Goal: Register for event/course

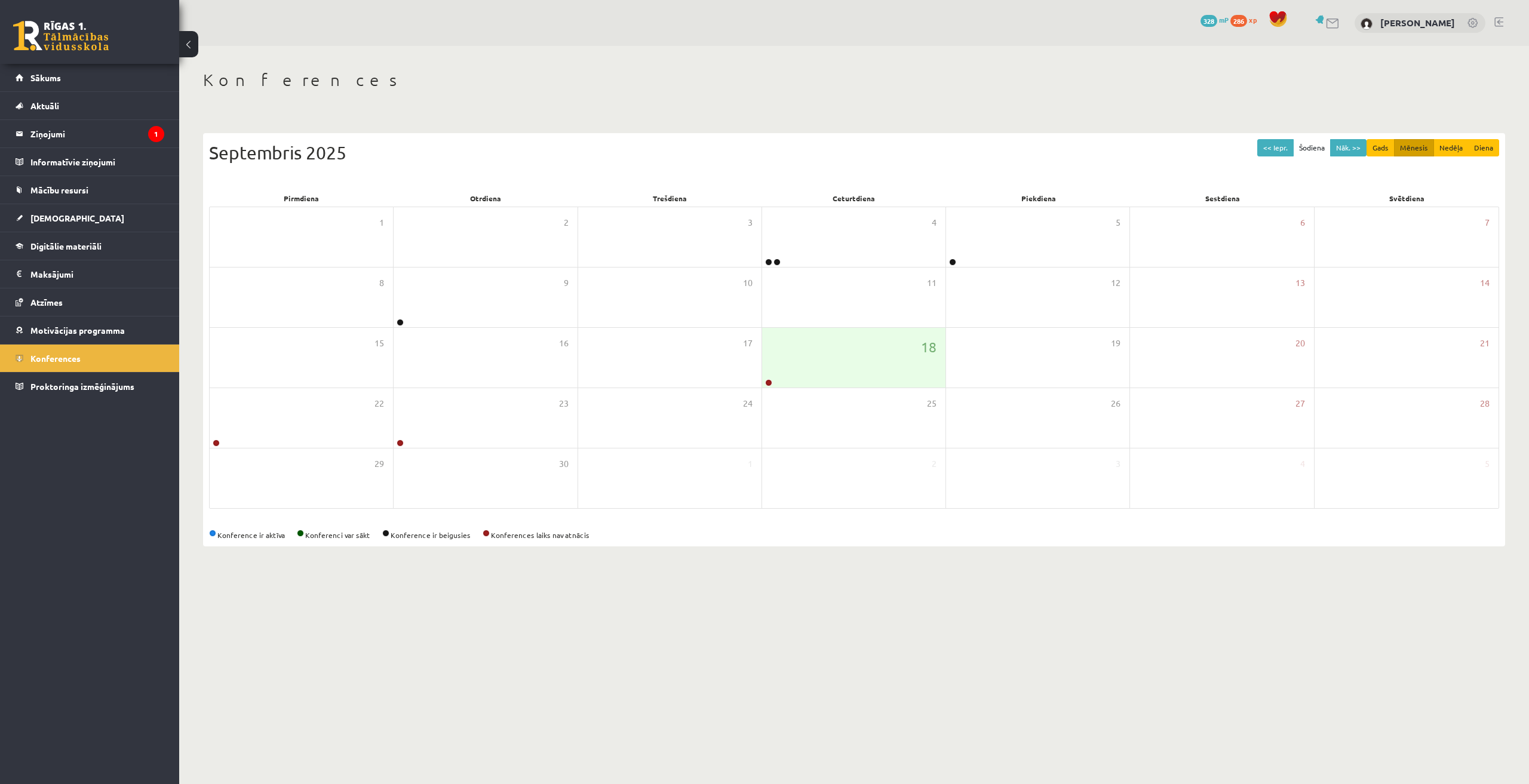
click at [665, 711] on body "0 Dāvanas 328 mP 286 xp [PERSON_NAME] Sākums Aktuāli Kā mācīties eSKOLĀ Kontakt…" at bounding box center [765, 392] width 1529 height 784
click at [686, 742] on body "0 Dāvanas 328 mP 286 xp [PERSON_NAME] Sākums Aktuāli Kā mācīties eSKOLĀ Kontakt…" at bounding box center [765, 392] width 1529 height 784
drag, startPoint x: 1021, startPoint y: 584, endPoint x: 1013, endPoint y: 610, distance: 27.2
click at [1011, 611] on body "0 Dāvanas 328 mP 286 xp [PERSON_NAME] Sākums Aktuāli Kā mācīties eSKOLĀ Kontakt…" at bounding box center [765, 392] width 1529 height 784
click at [851, 367] on div "18" at bounding box center [854, 358] width 183 height 60
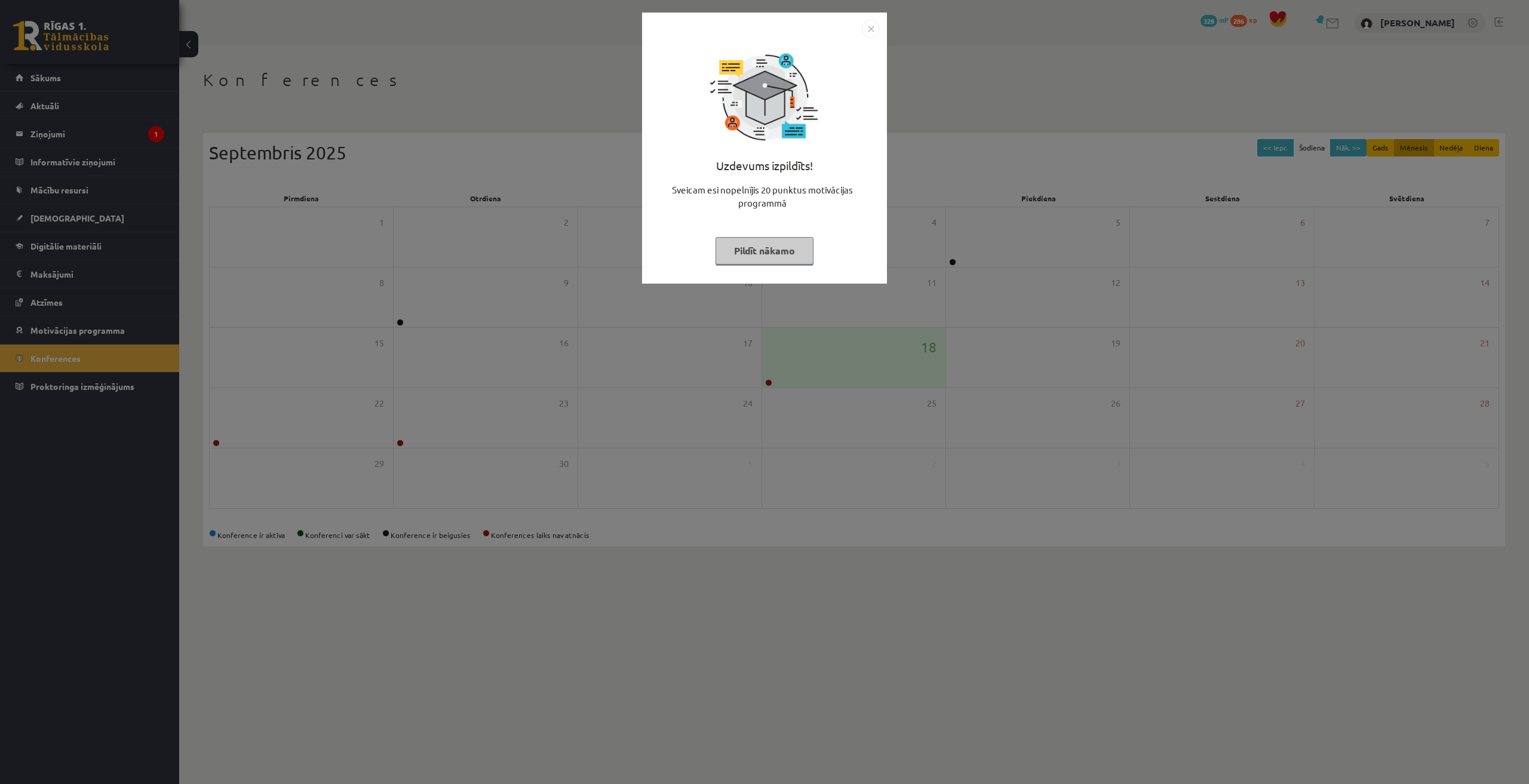
click at [894, 497] on div "Uzdevums izpildīts! Sveicam esi nopelnījis 20 punktus motivācijas programmā Pil…" at bounding box center [765, 392] width 1529 height 784
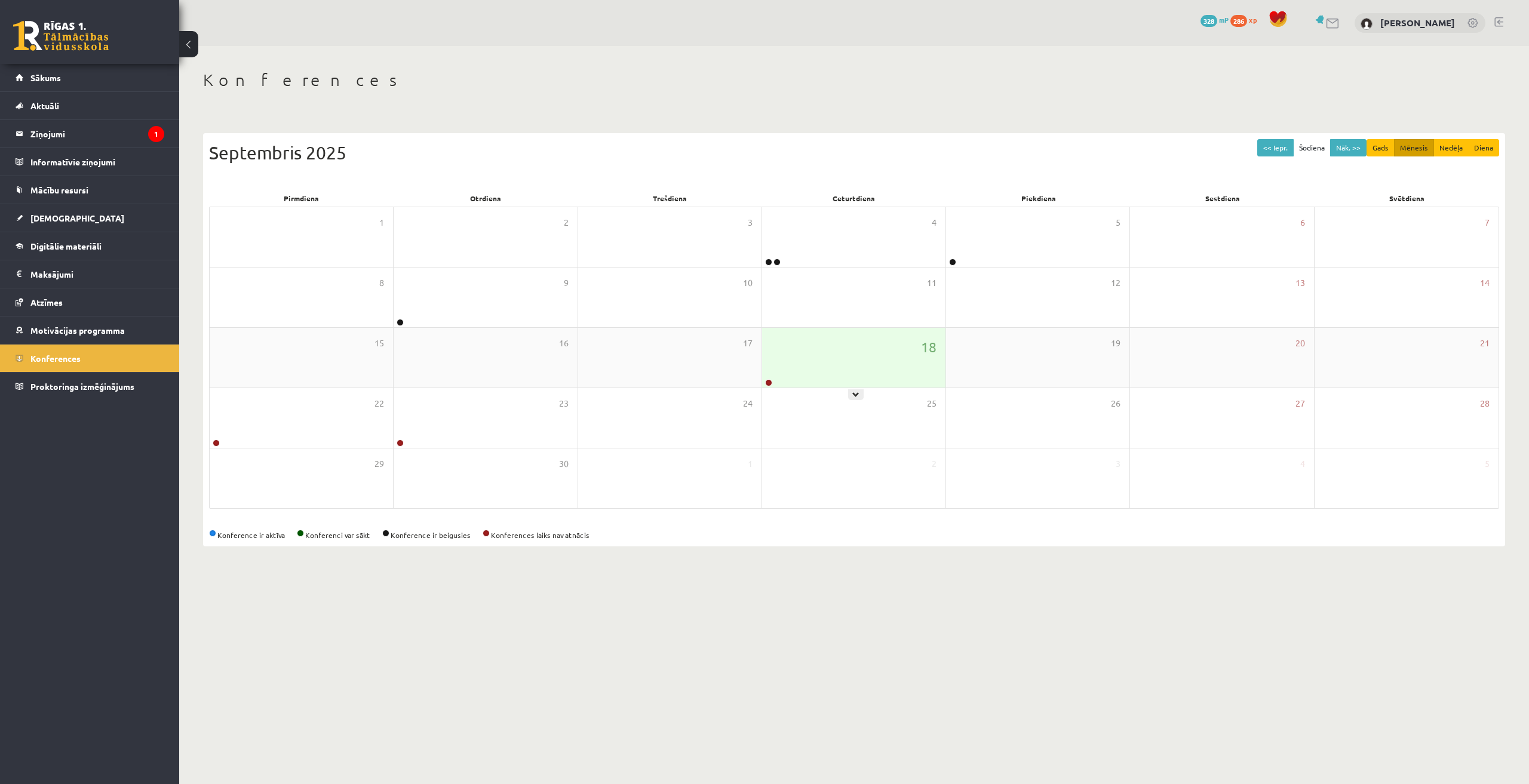
click at [845, 353] on div "18" at bounding box center [854, 358] width 183 height 60
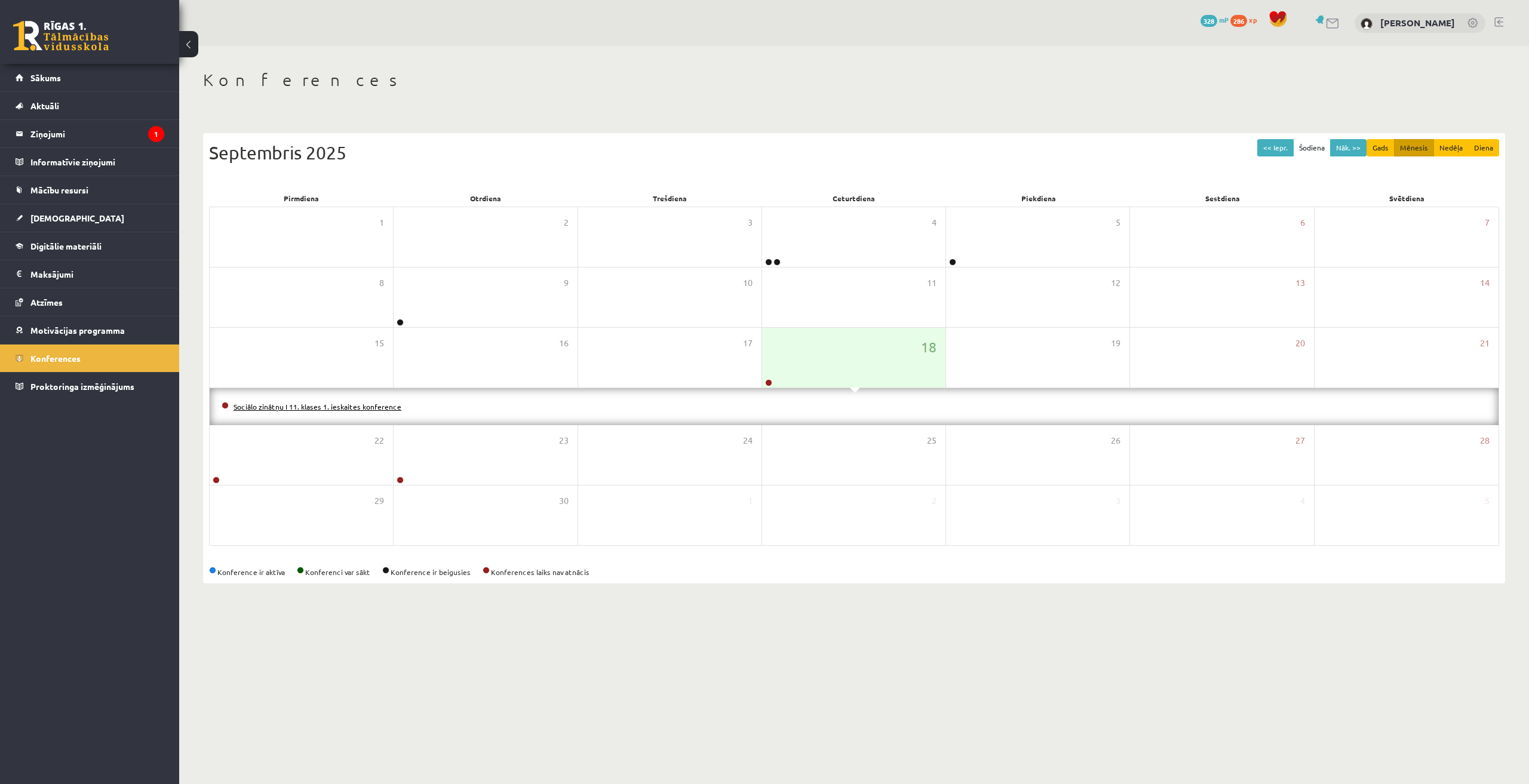
click at [323, 408] on link "Sociālo zinātņu I 11. klases 1. ieskaites konference" at bounding box center [317, 407] width 168 height 10
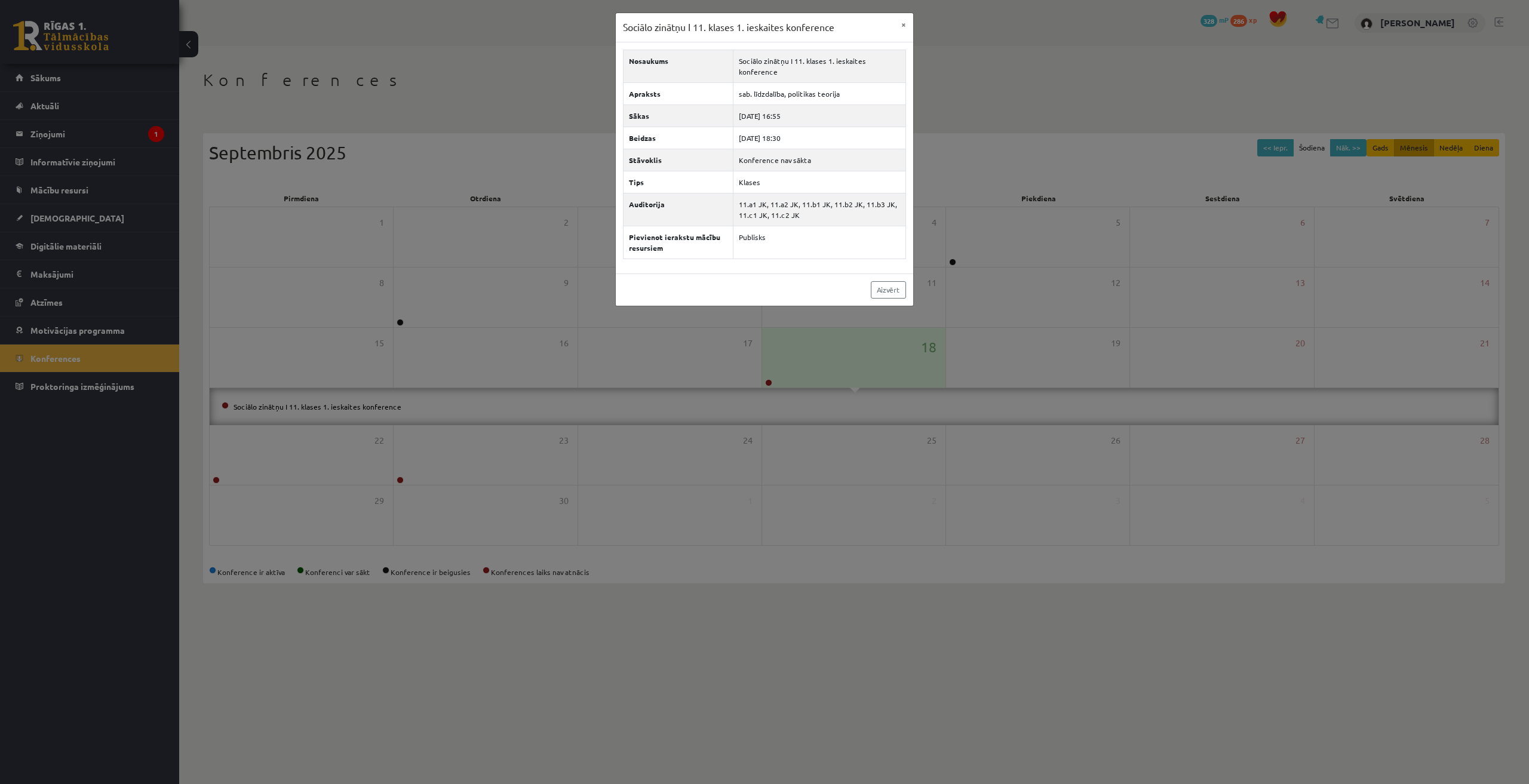
click at [765, 710] on div "Sociālo zinātņu I 11. klases 1. ieskaites konference × Nosaukums Sociālo zinātņ…" at bounding box center [765, 392] width 1529 height 784
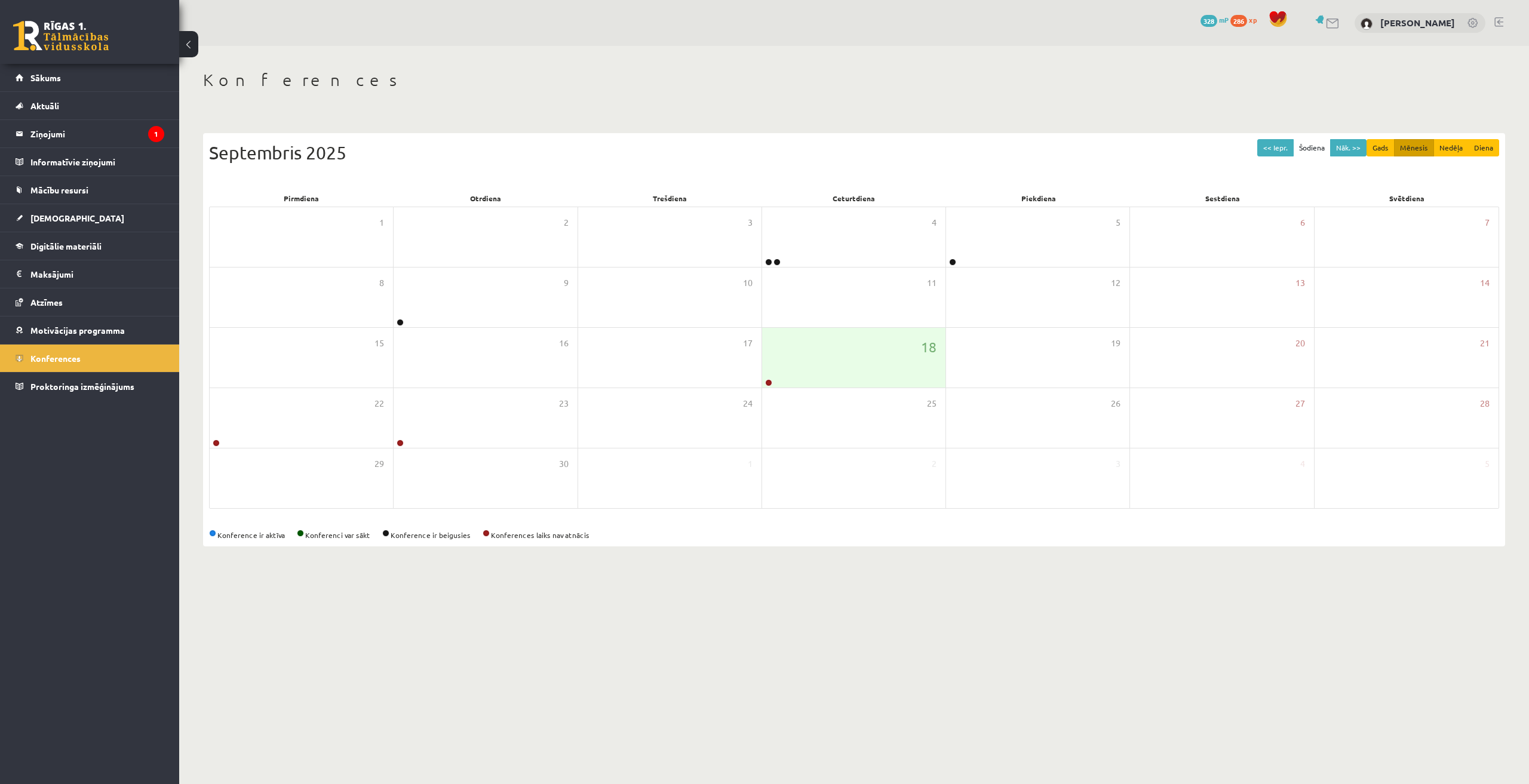
click at [906, 619] on body "0 Dāvanas 328 mP 286 xp Aleksandrs Krutjko Sākums Aktuāli Kā mācīties eSKOLĀ Ko…" at bounding box center [765, 392] width 1529 height 784
click at [791, 373] on div "18" at bounding box center [854, 358] width 183 height 60
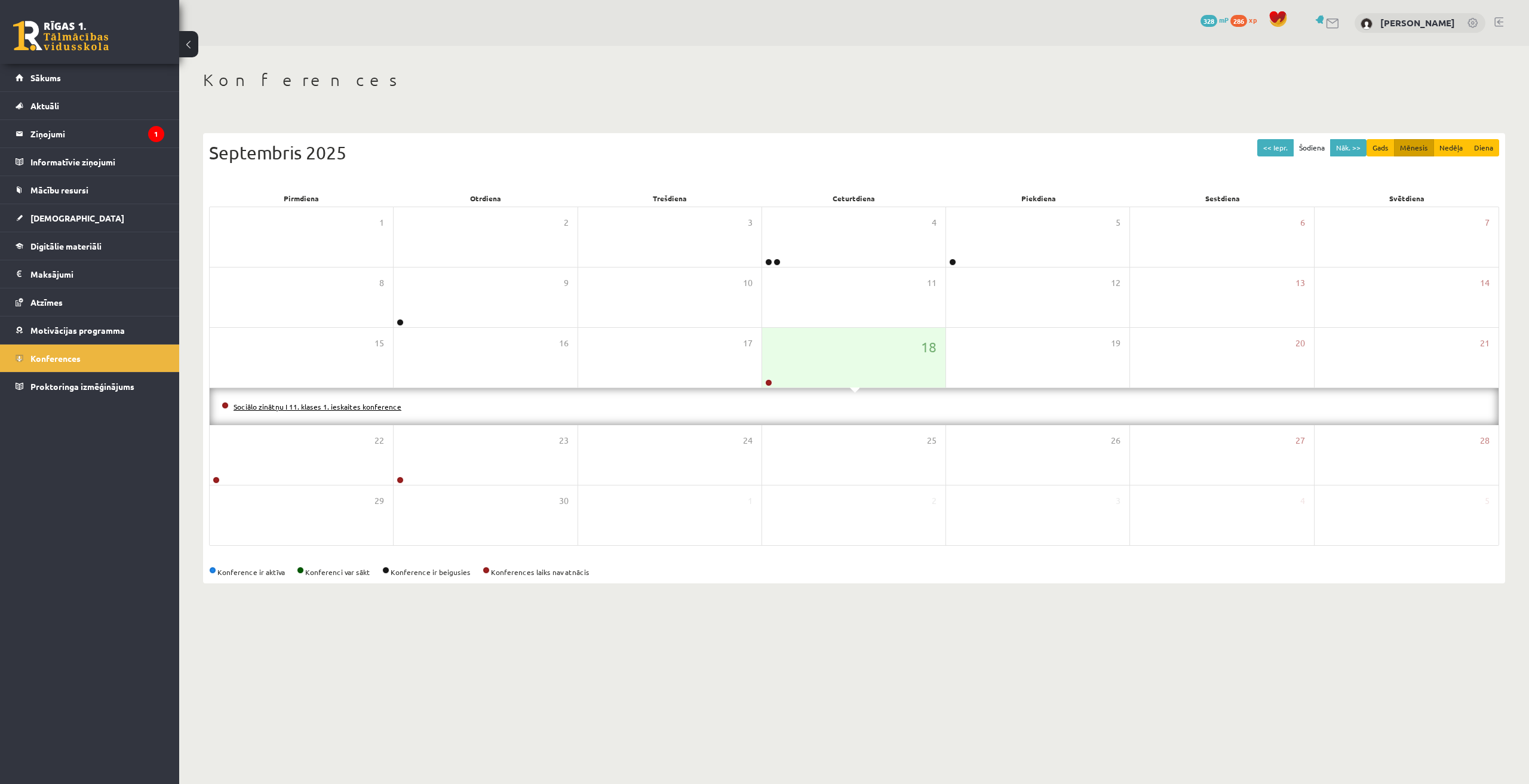
click at [329, 408] on link "Sociālo zinātņu I 11. klases 1. ieskaites konference" at bounding box center [317, 407] width 168 height 10
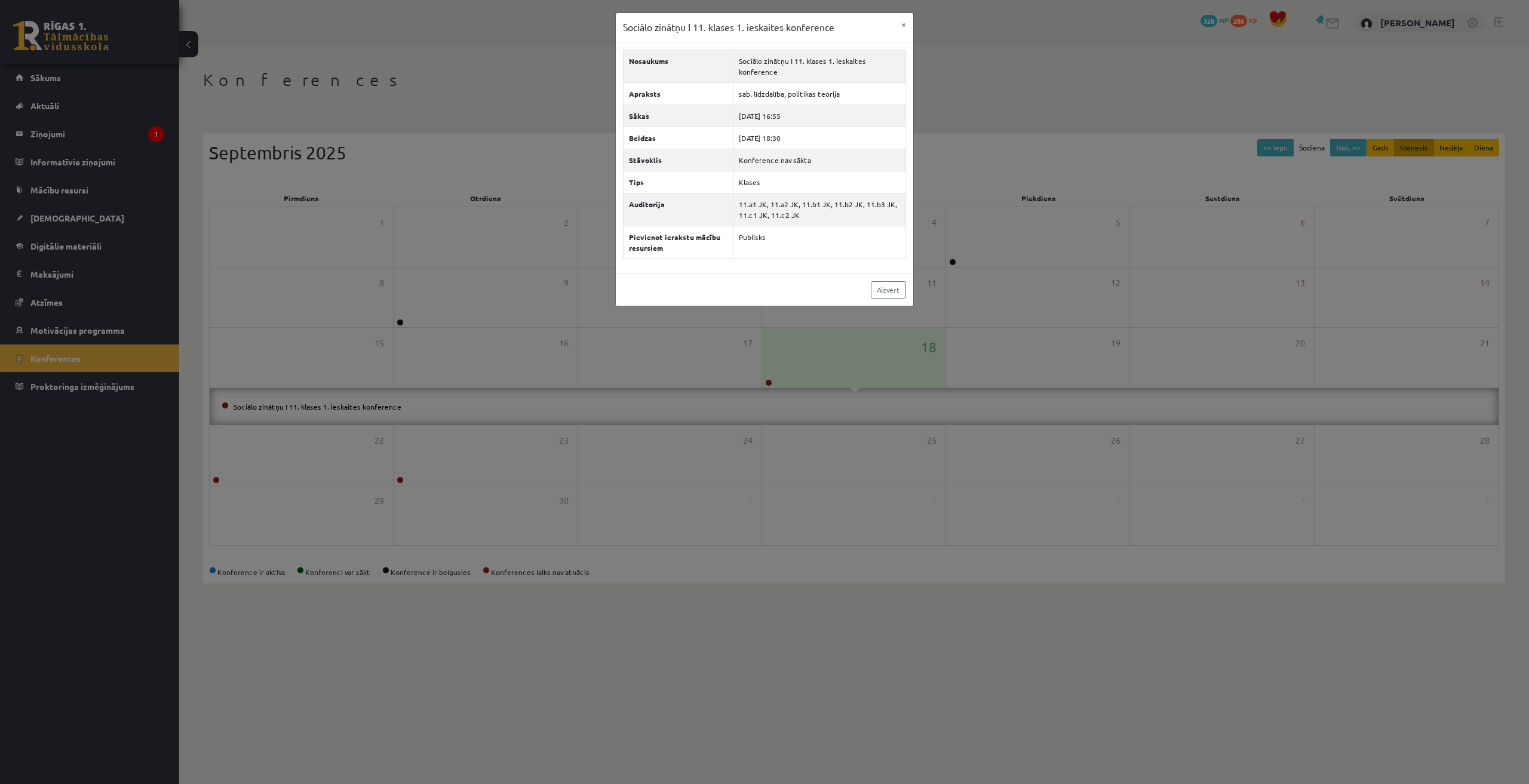
click at [1140, 631] on div "Sociālo zinātņu I 11. klases 1. ieskaites konference × Nosaukums Sociālo zinātņ…" at bounding box center [765, 392] width 1529 height 784
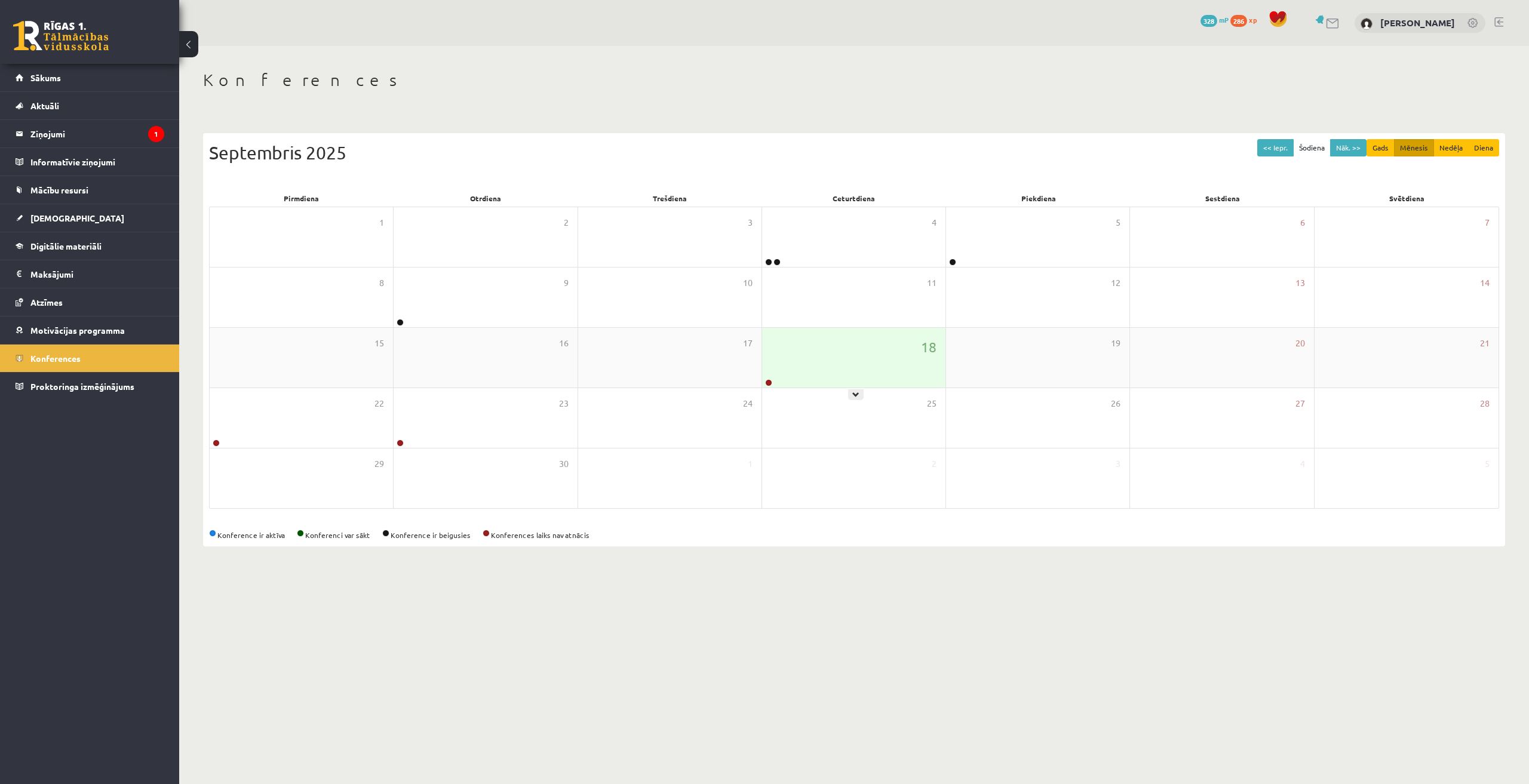
click at [822, 355] on div "18" at bounding box center [854, 358] width 183 height 60
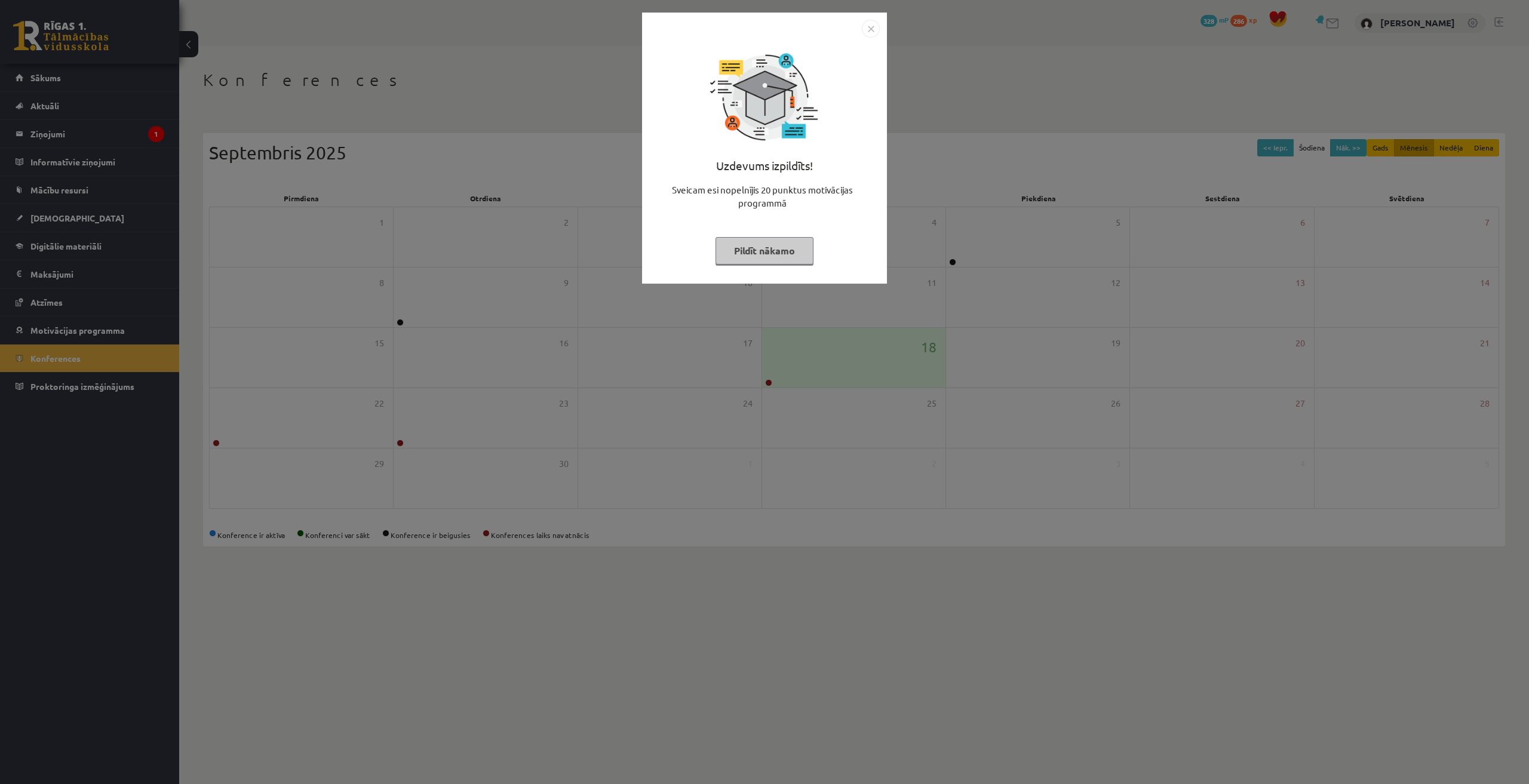
click at [560, 434] on div "Uzdevums izpildīts! Sveicam esi nopelnījis 20 punktus motivācijas programmā Pil…" at bounding box center [765, 392] width 1529 height 784
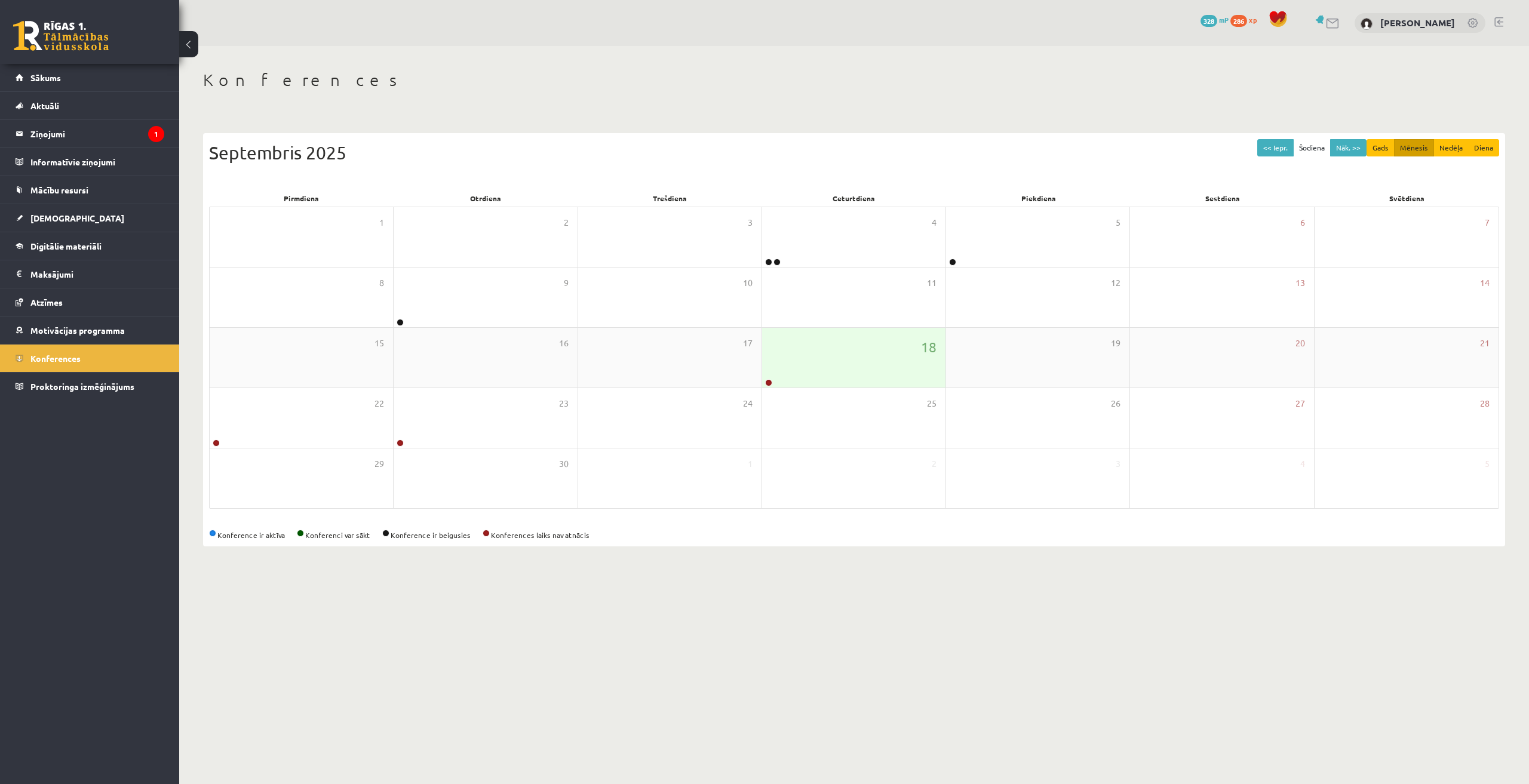
click at [811, 382] on div "18" at bounding box center [854, 358] width 183 height 60
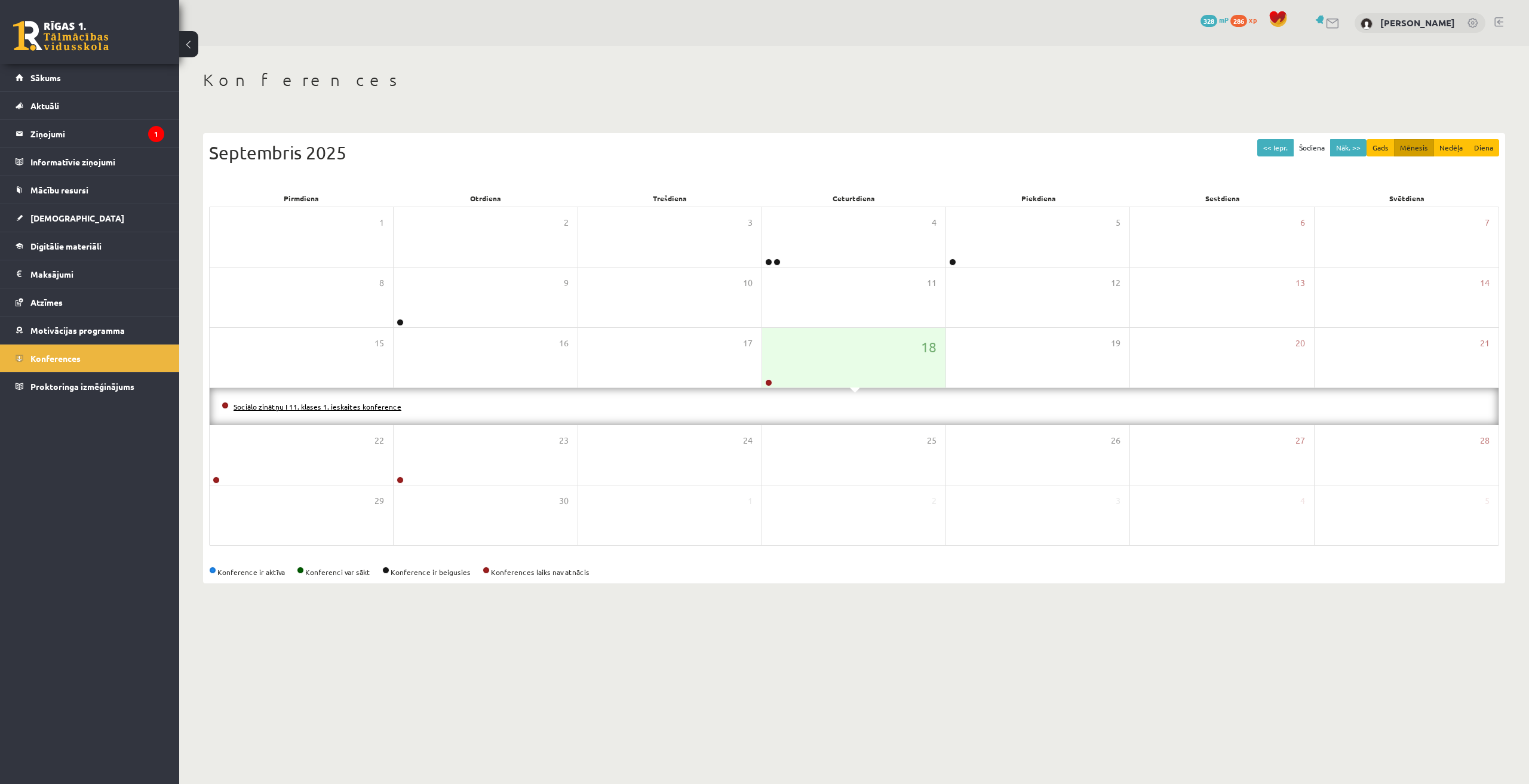
click at [337, 409] on link "Sociālo zinātņu I 11. klases 1. ieskaites konference" at bounding box center [317, 407] width 168 height 10
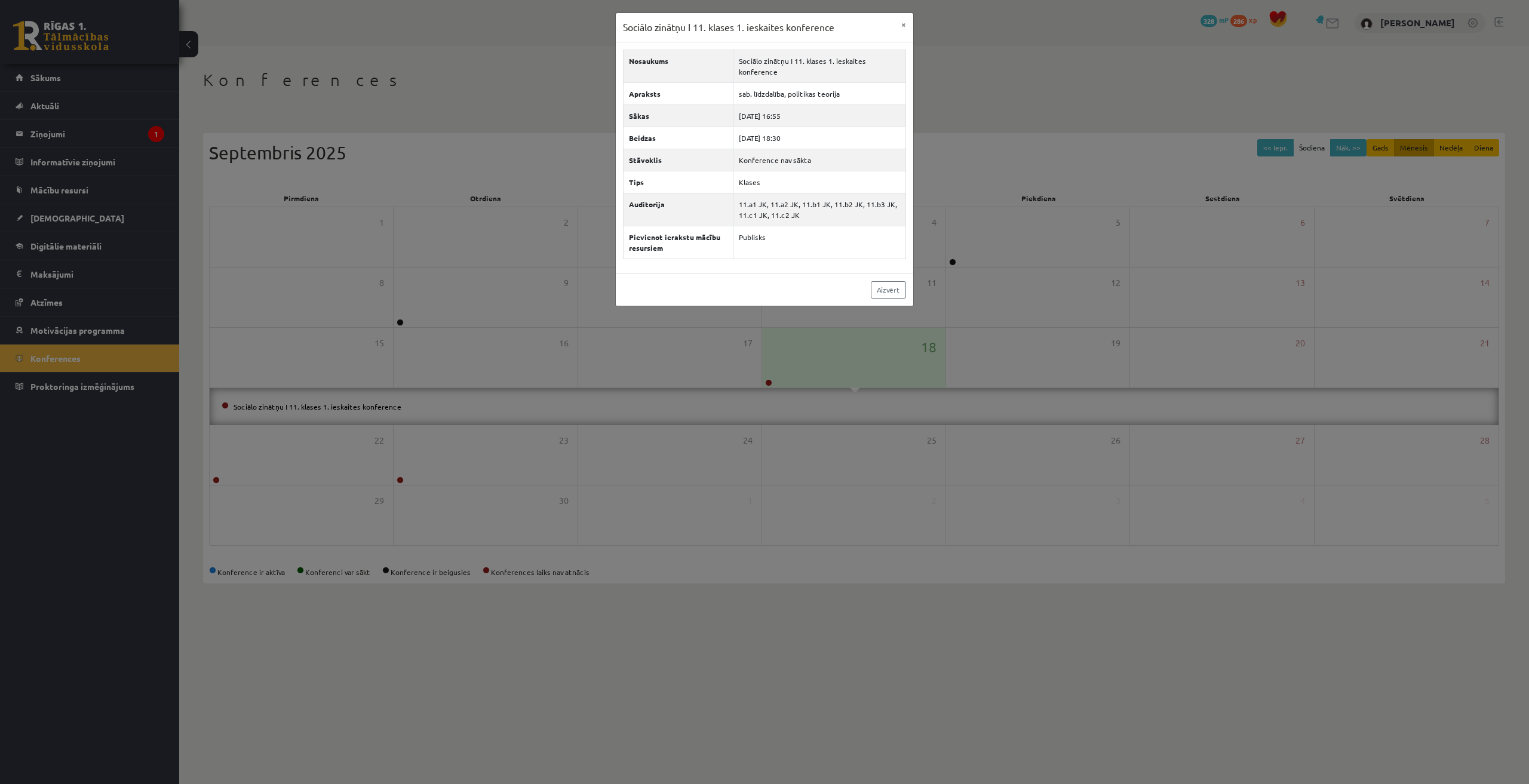
click at [338, 409] on div "Sociālo zinātņu I 11. klases 1. ieskaites konference × Nosaukums Sociālo zinātņ…" at bounding box center [765, 392] width 1529 height 784
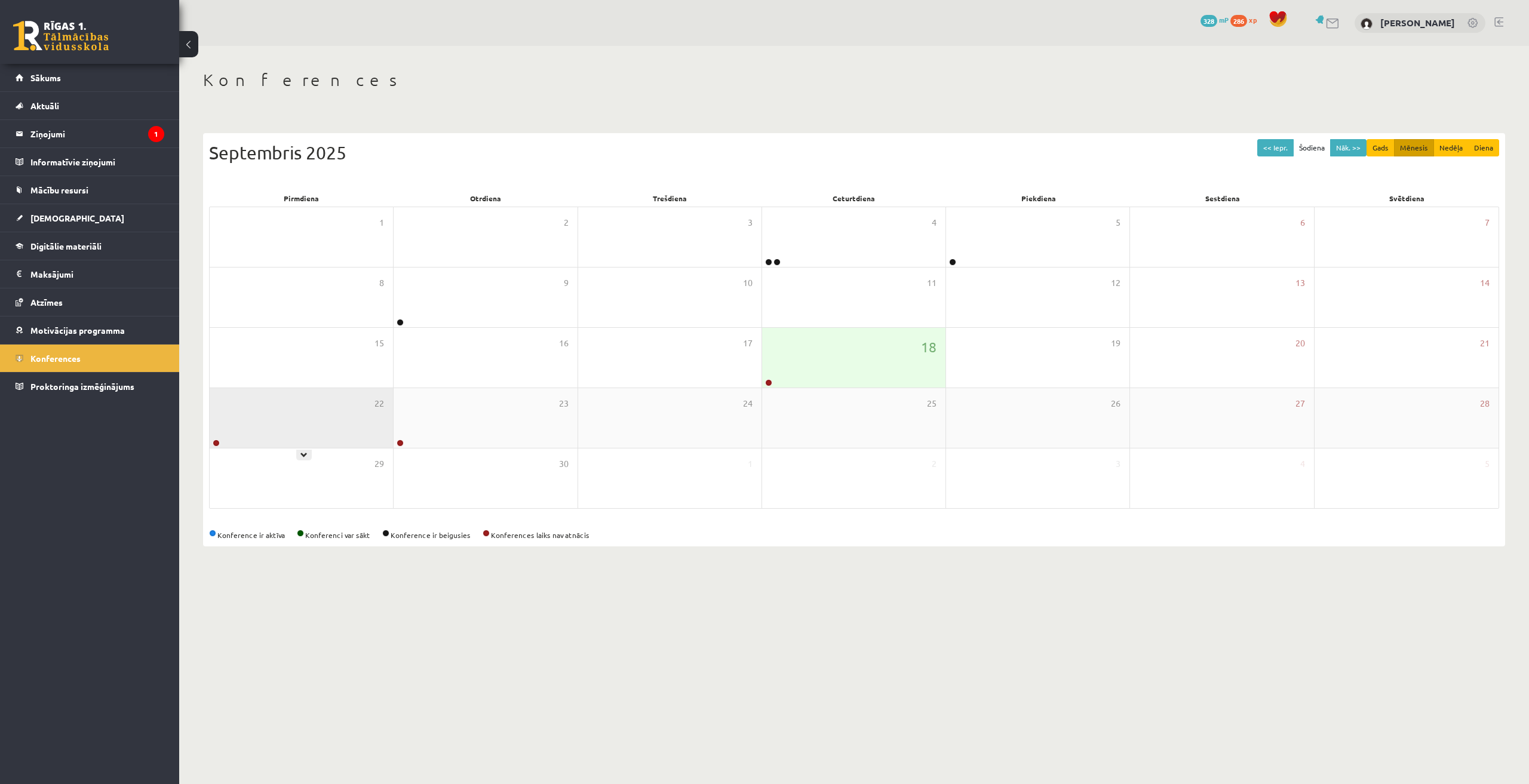
click at [337, 409] on div "22" at bounding box center [301, 418] width 183 height 60
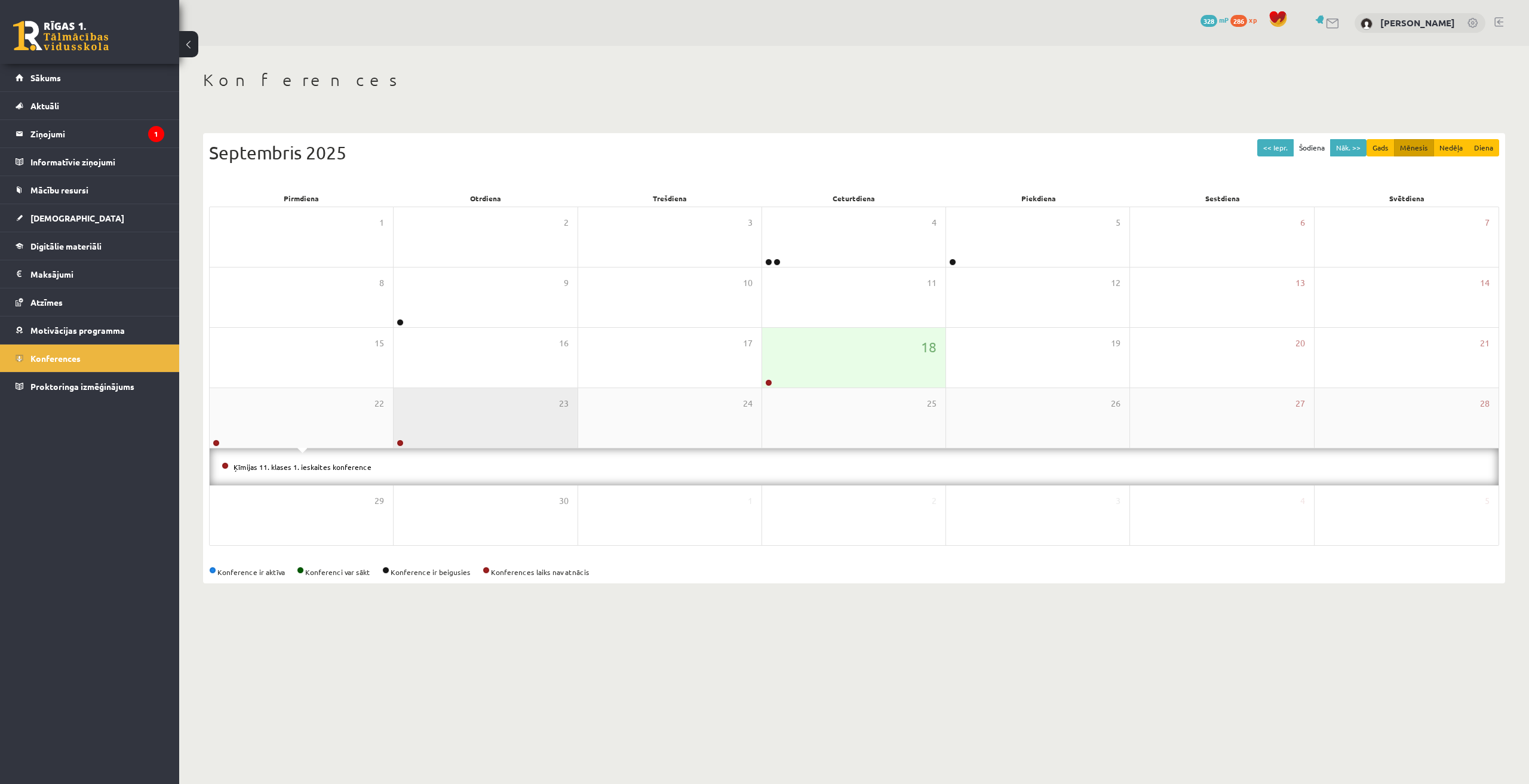
click at [443, 426] on div "23" at bounding box center [485, 418] width 183 height 60
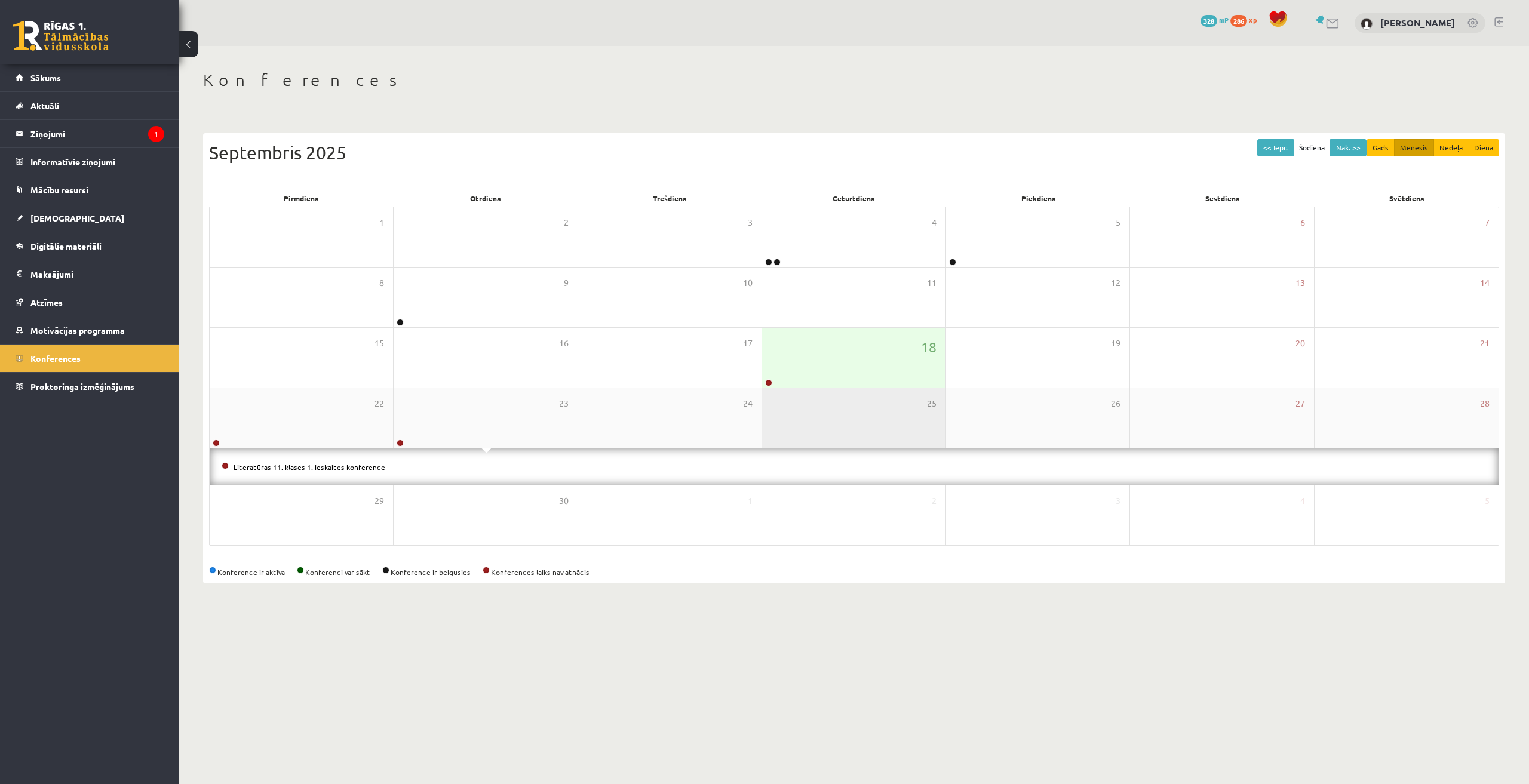
click at [779, 390] on div "25" at bounding box center [854, 418] width 183 height 60
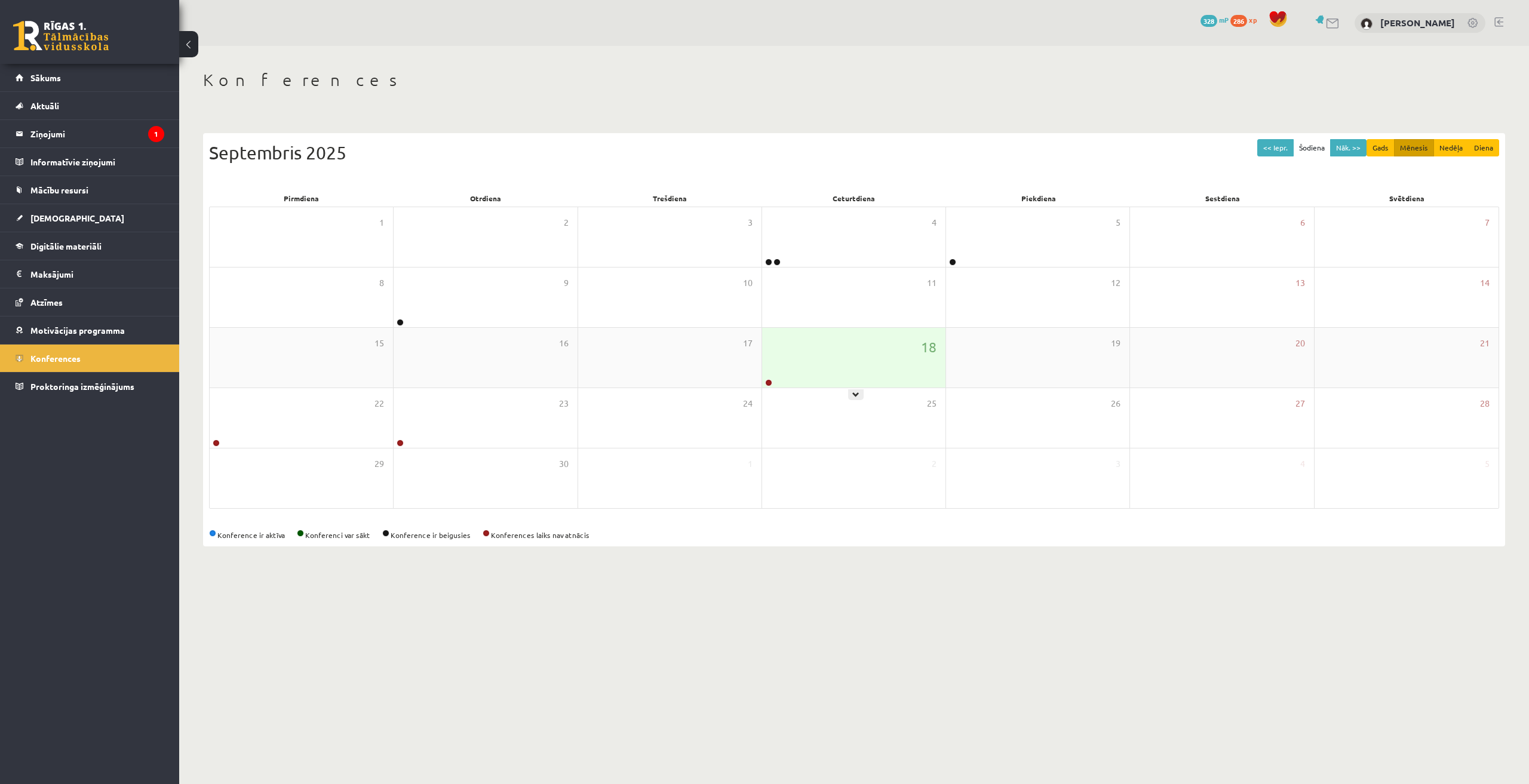
click at [795, 372] on div "18" at bounding box center [854, 358] width 183 height 60
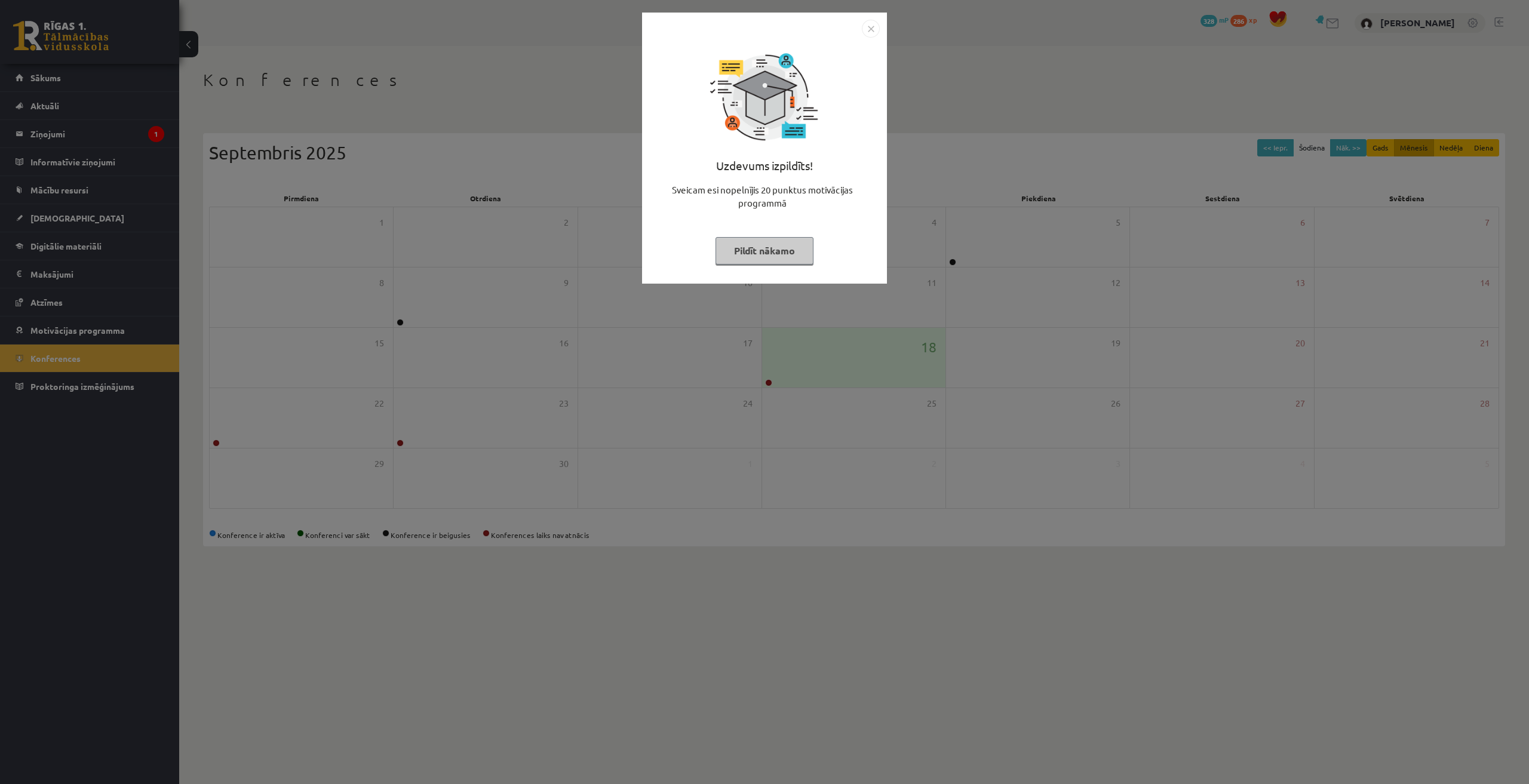
click at [860, 33] on div at bounding box center [764, 28] width 230 height 18
click at [865, 31] on img "Close" at bounding box center [870, 28] width 18 height 18
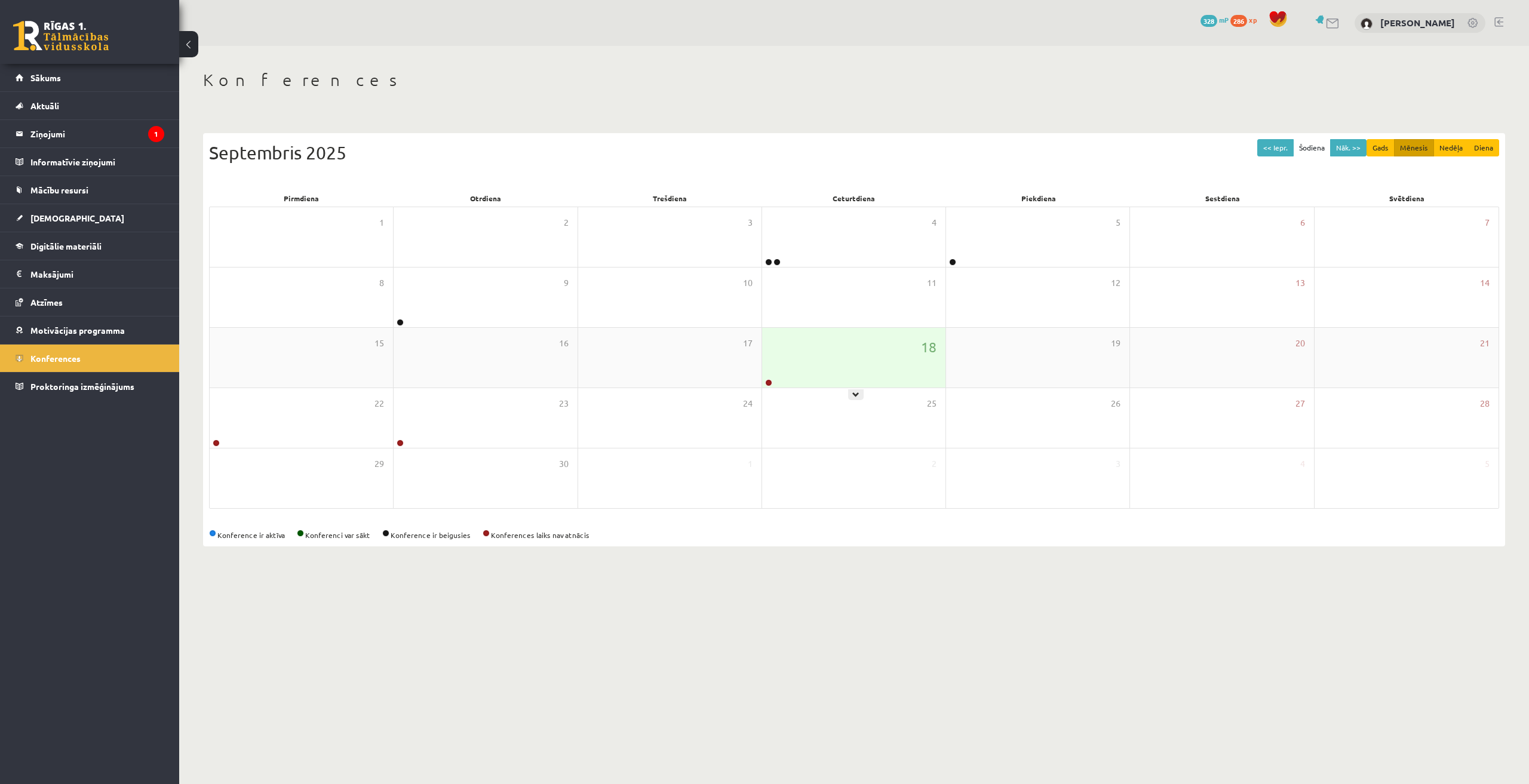
click at [865, 375] on div "18" at bounding box center [854, 358] width 183 height 60
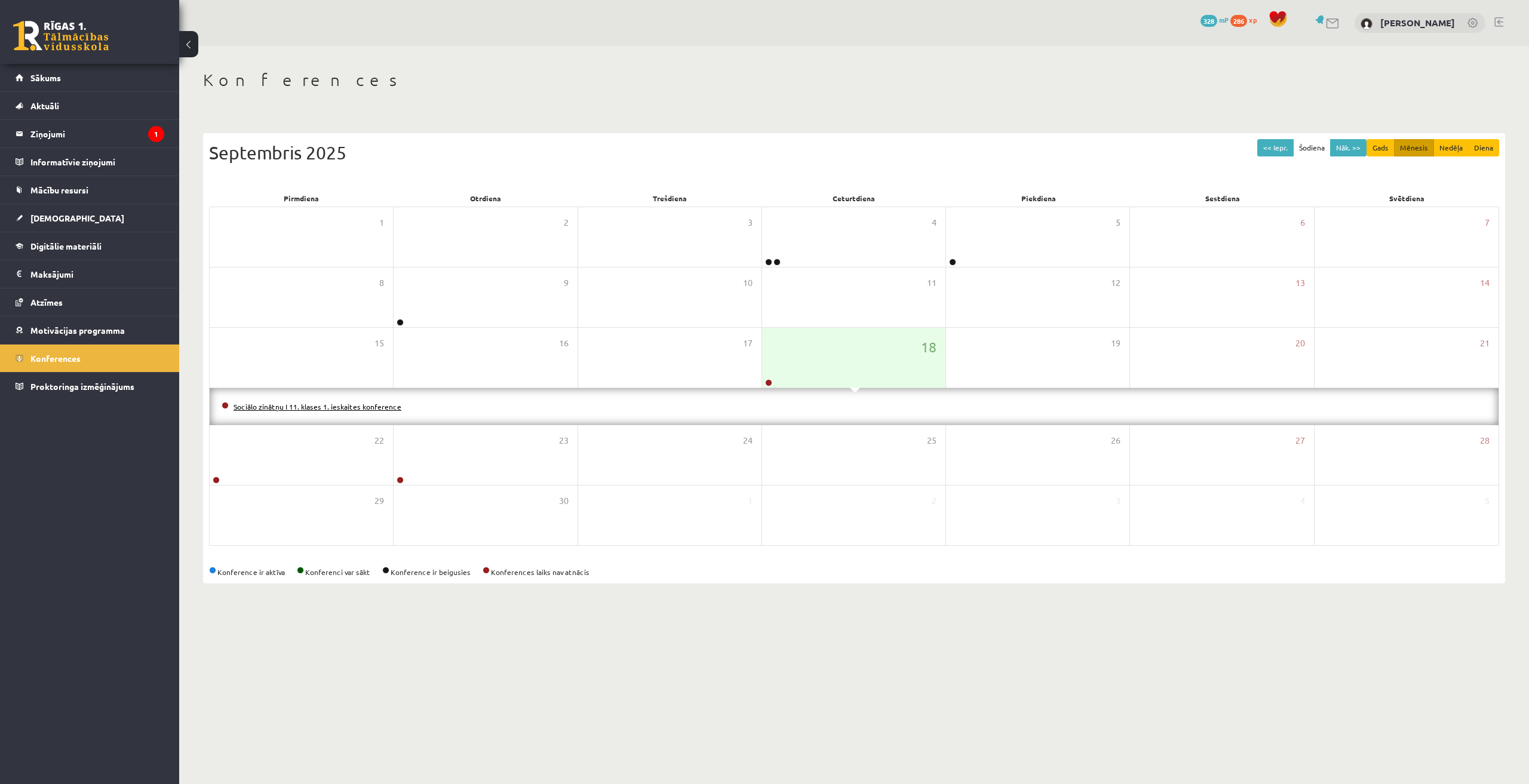
click at [376, 408] on link "Sociālo zinātņu I 11. klases 1. ieskaites konference" at bounding box center [317, 407] width 168 height 10
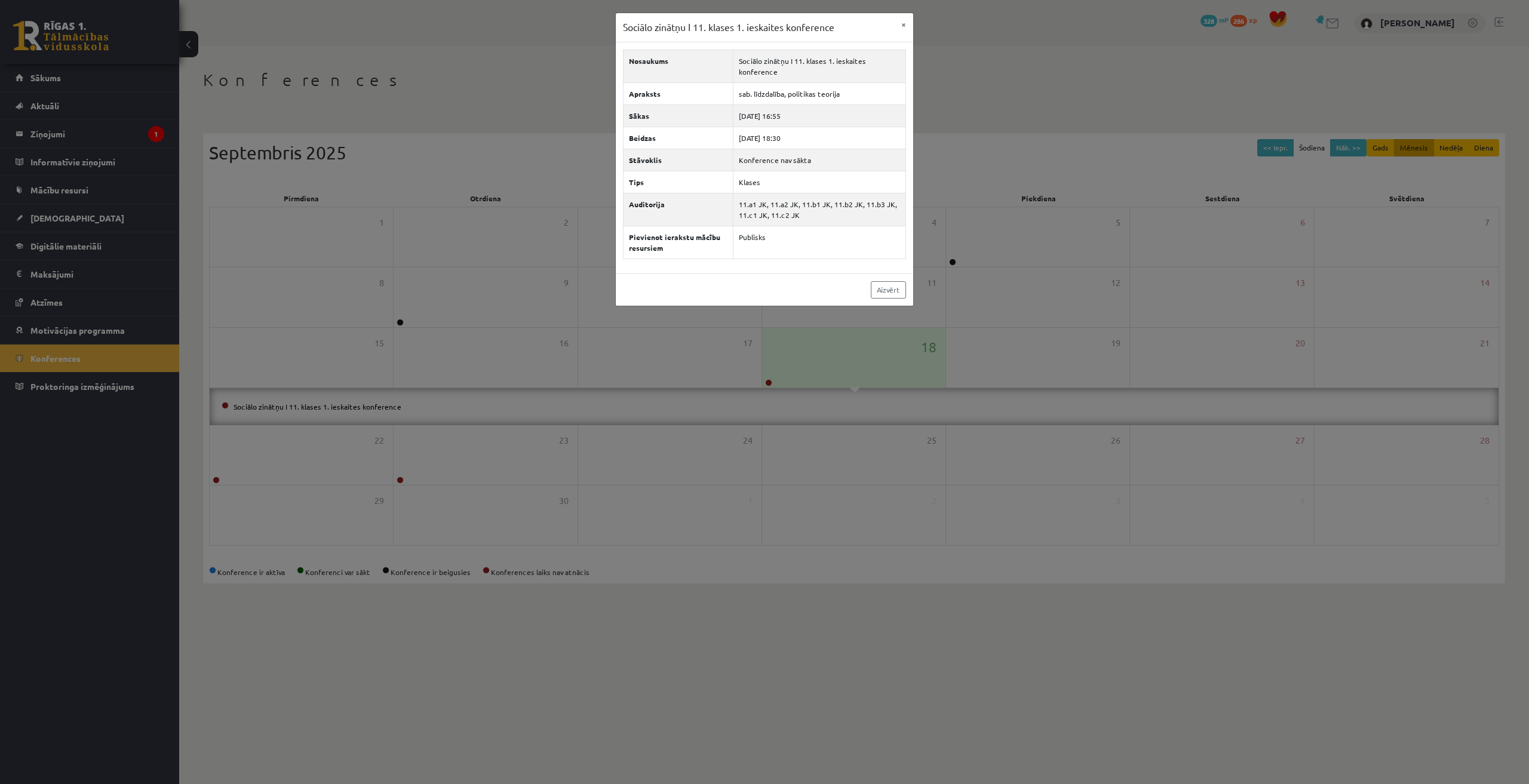
click at [1104, 308] on div "Sociālo zinātņu I 11. klases 1. ieskaites konference × Nosaukums Sociālo zinātņ…" at bounding box center [765, 392] width 1529 height 784
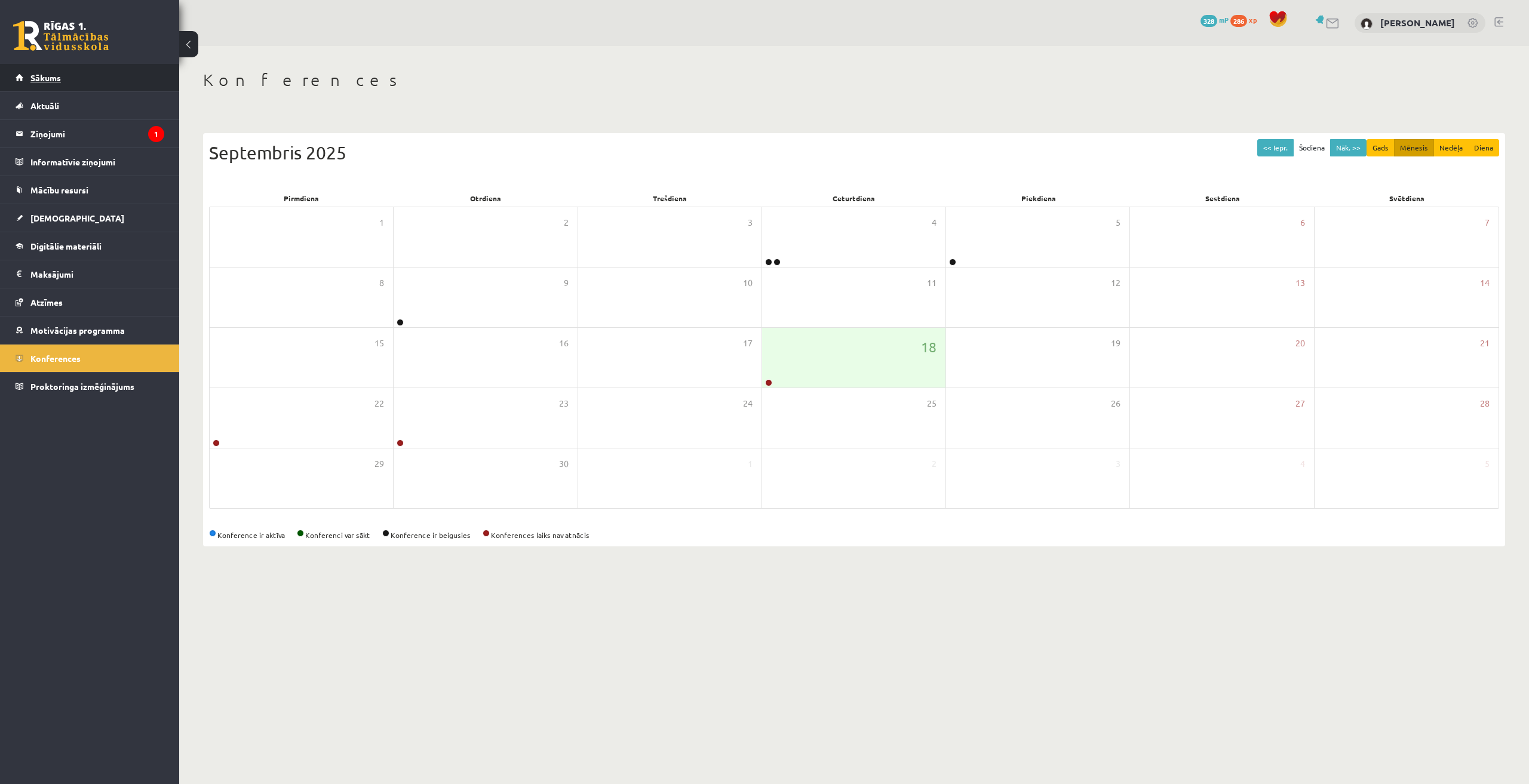
click at [50, 71] on link "Sākums" at bounding box center [90, 77] width 149 height 28
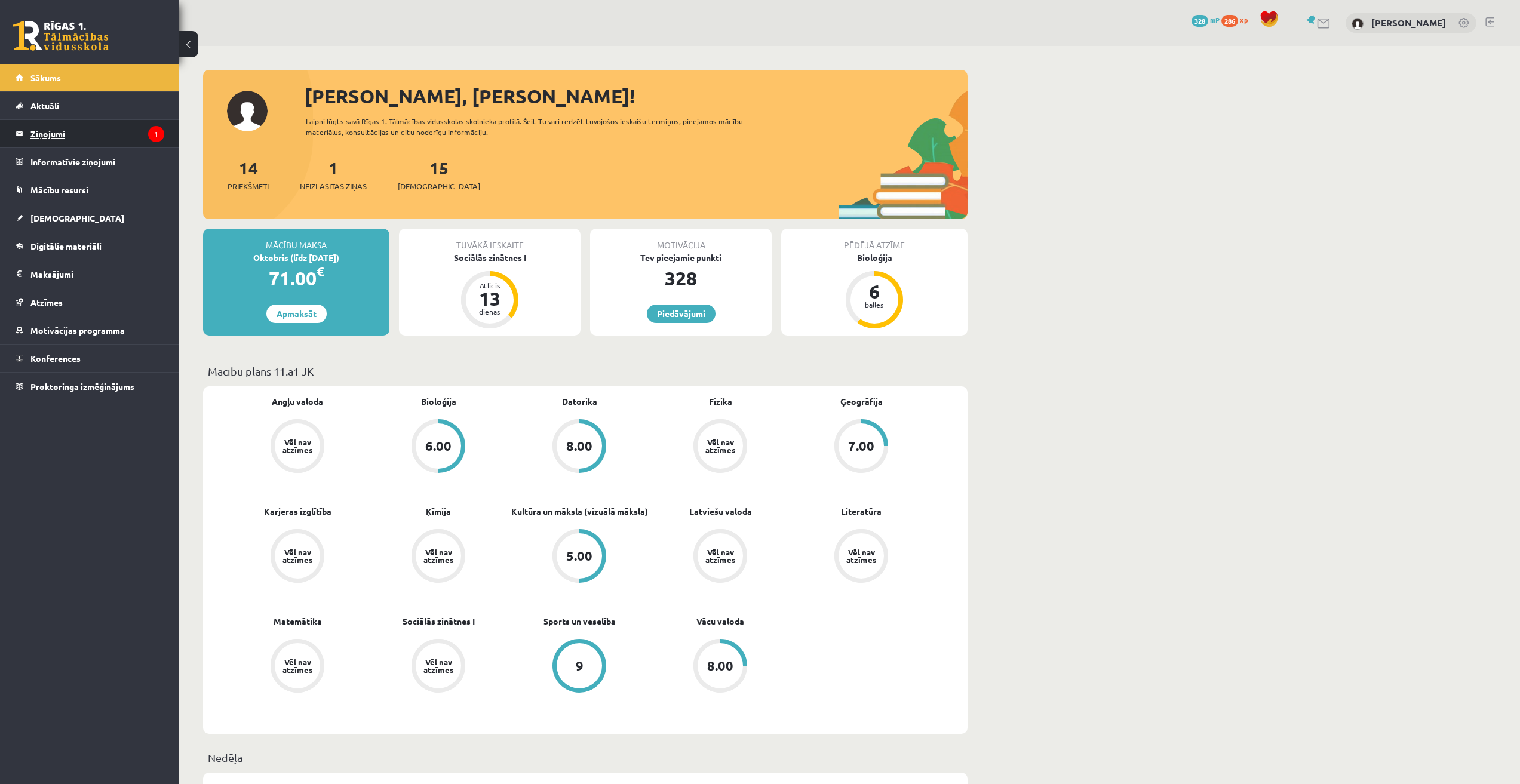
click at [53, 122] on legend "Ziņojumi 1" at bounding box center [98, 133] width 134 height 28
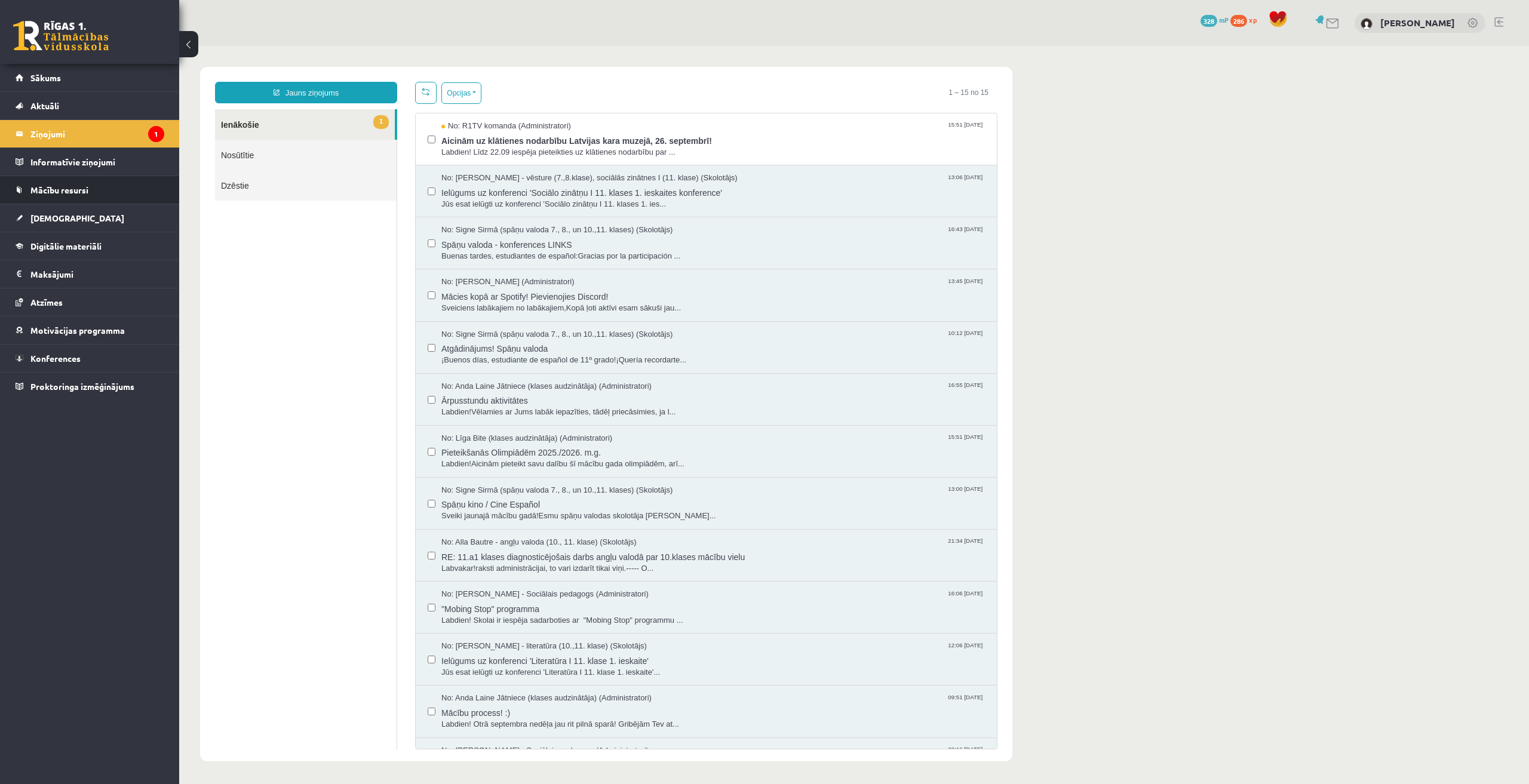
click at [661, 125] on div "No: R1TV komanda (Administratori) 15:51 16/09/2025" at bounding box center [713, 126] width 543 height 11
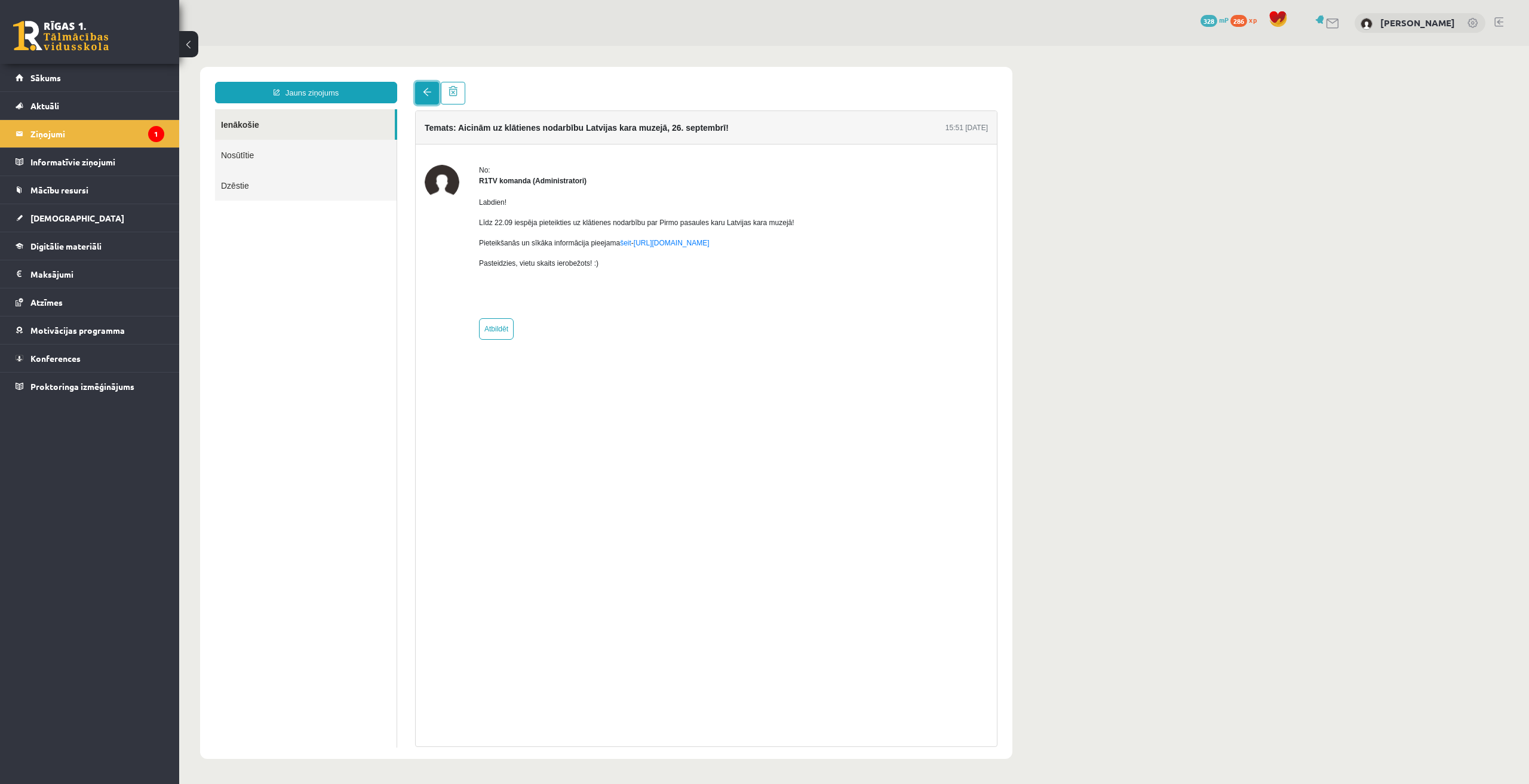
click at [424, 93] on span at bounding box center [427, 92] width 9 height 9
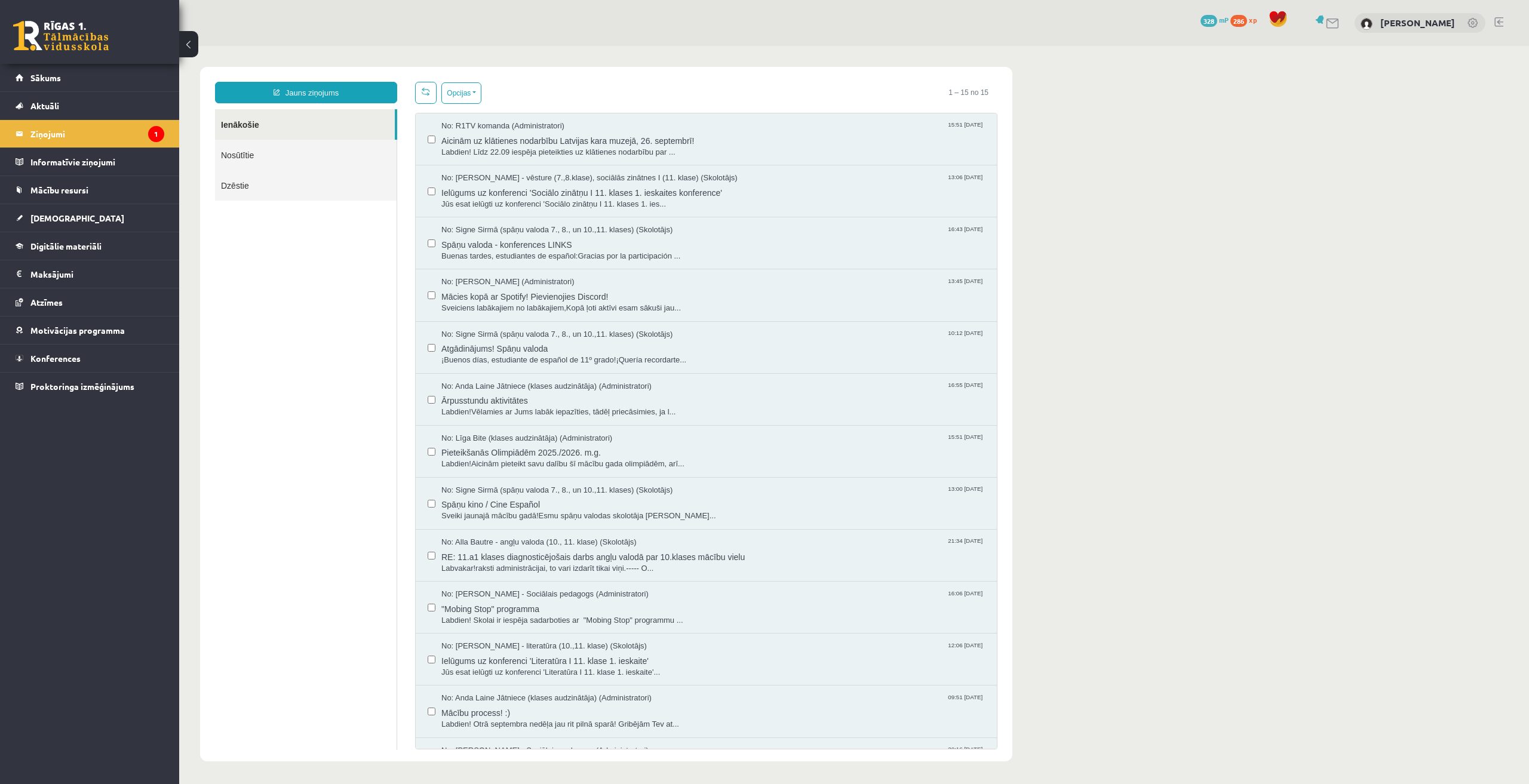
click at [425, 95] on span at bounding box center [426, 92] width 9 height 9
click at [578, 178] on span "No: Andris Garabidovičs - vēsture (7.,8.klase), sociālās zinātnes I (11. klase)…" at bounding box center [589, 178] width 296 height 11
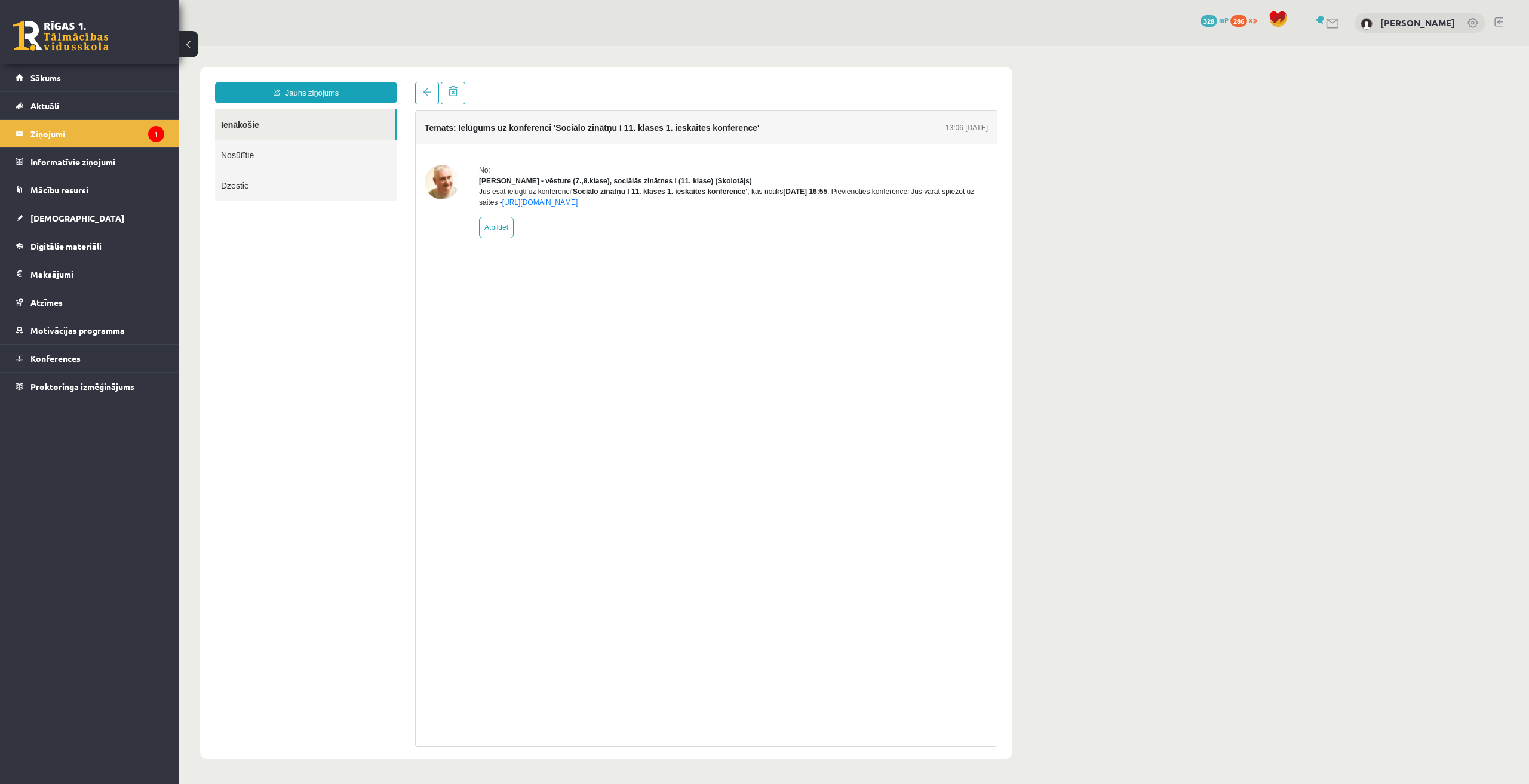
click at [594, 208] on div "Jūs esat ielūgti uz konferenci 'Sociālo zinātņu I 11. klases 1. ieskaites konfe…" at bounding box center [733, 197] width 509 height 22
click at [578, 206] on link "https://eskola.r1tv.lv/conferences/4699/join" at bounding box center [540, 203] width 76 height 9
click at [102, 215] on link "[DEMOGRAPHIC_DATA]" at bounding box center [90, 218] width 149 height 28
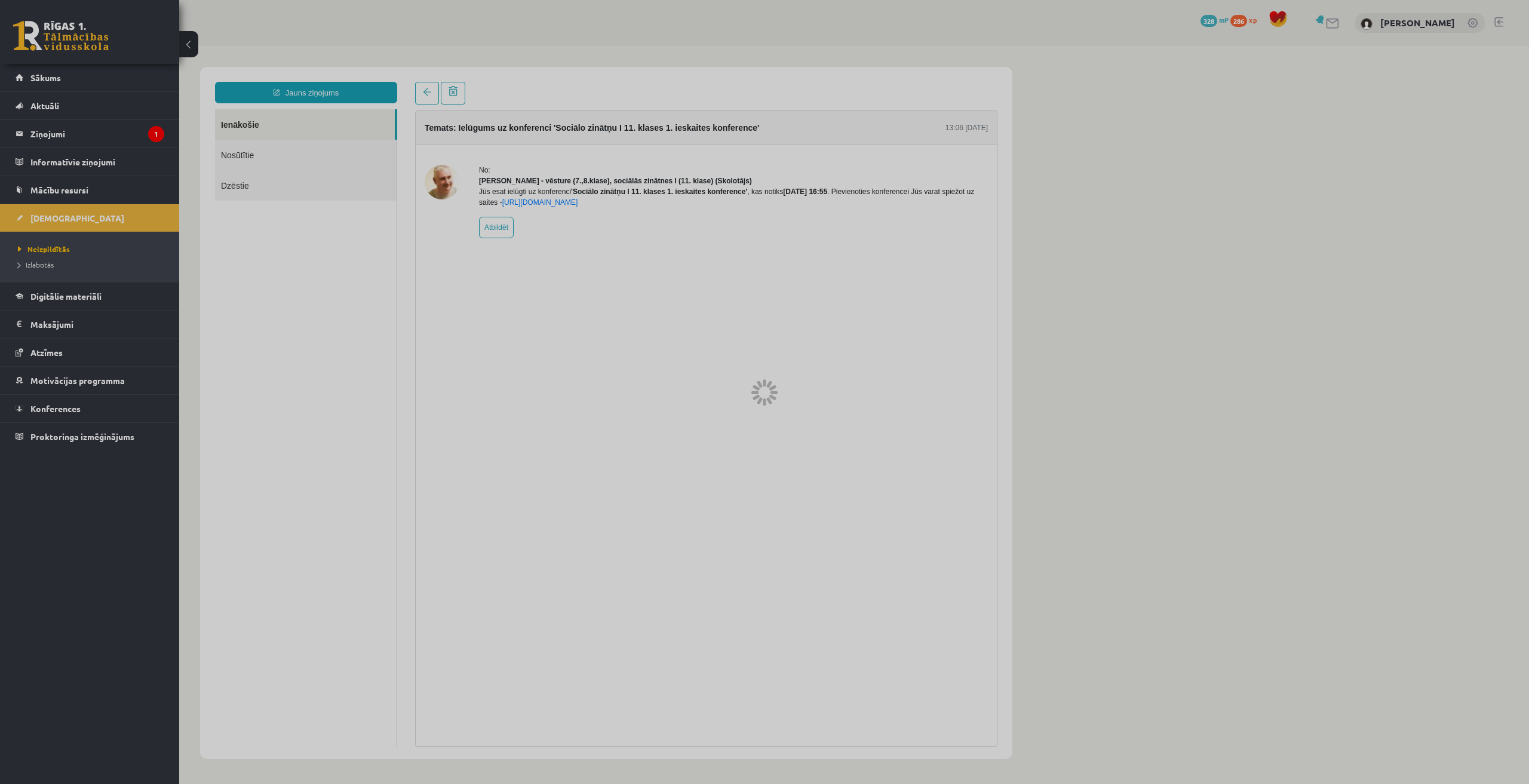
click at [113, 192] on div at bounding box center [765, 392] width 1529 height 784
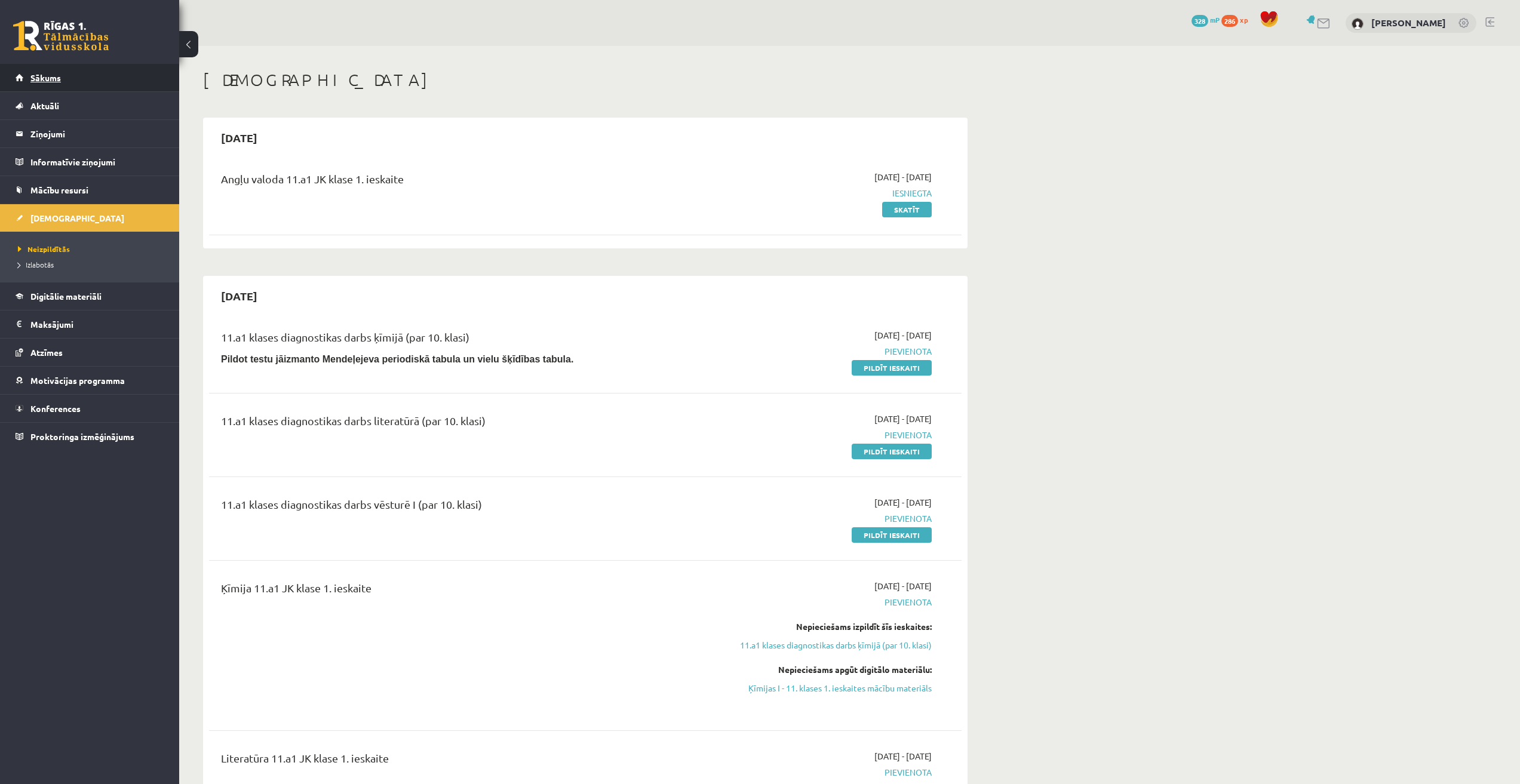
click at [107, 70] on link "Sākums" at bounding box center [90, 77] width 149 height 28
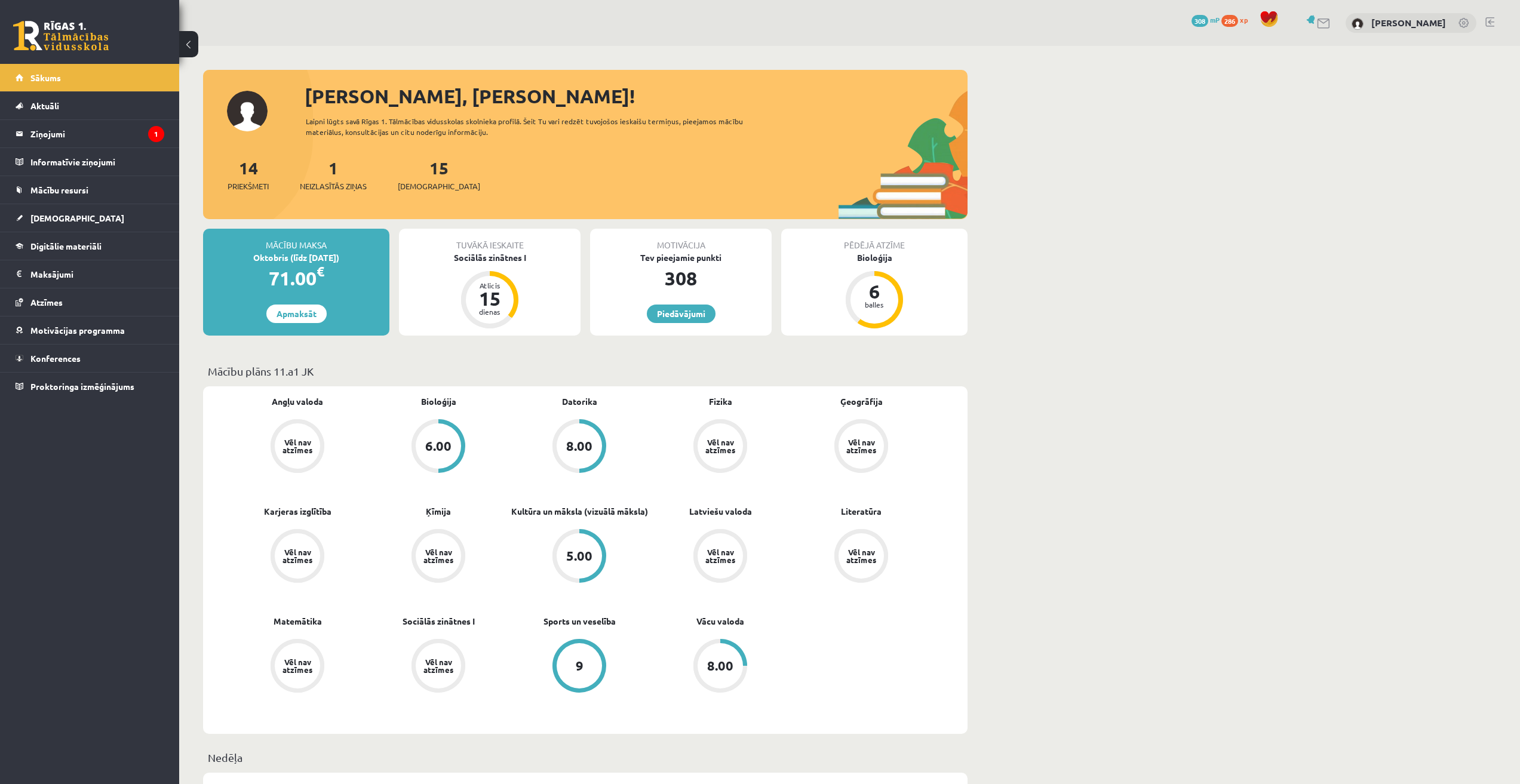
scroll to position [585, 0]
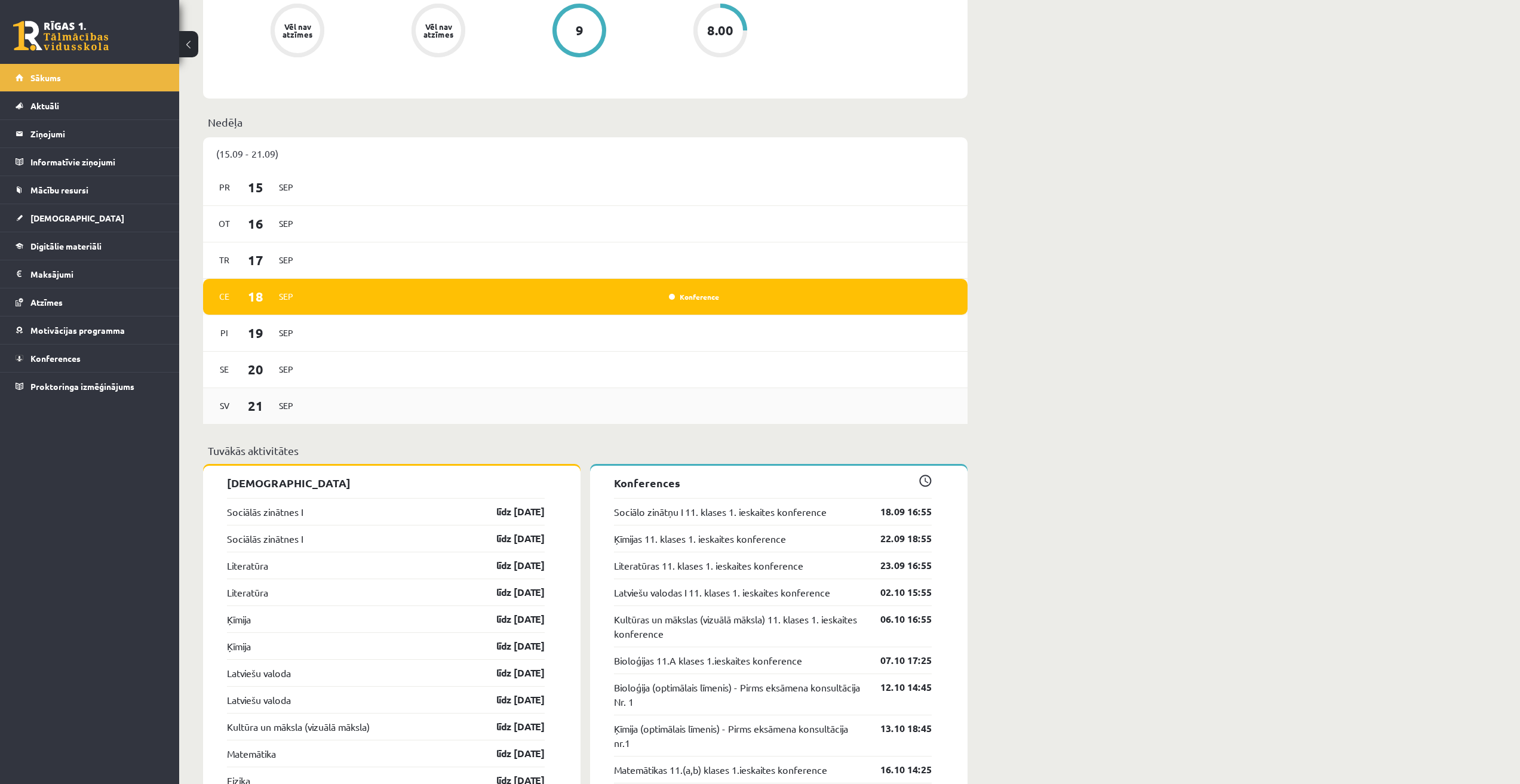
scroll to position [597, 0]
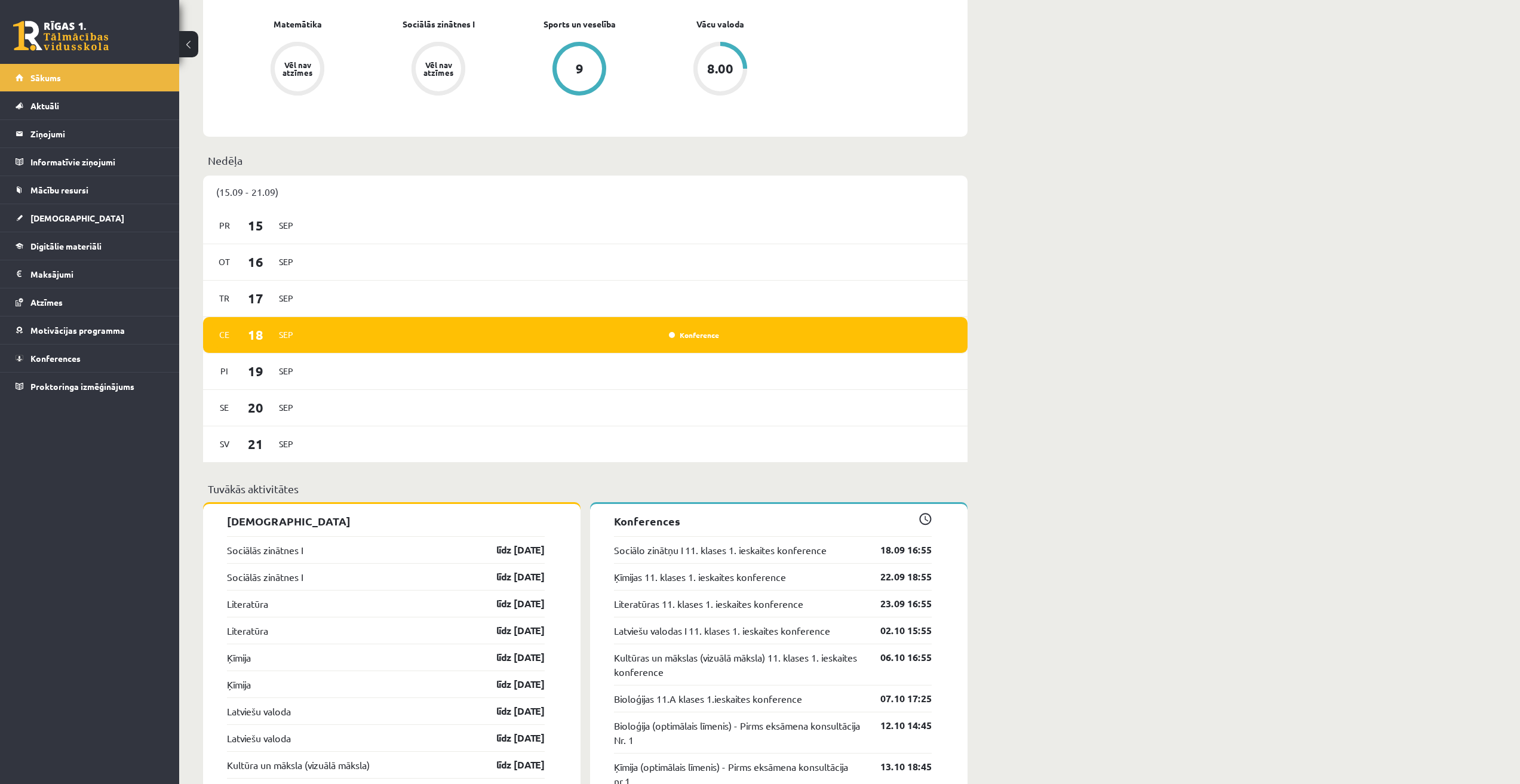
click at [297, 334] on span "Sep" at bounding box center [286, 335] width 25 height 18
click at [685, 335] on link "Konference" at bounding box center [694, 335] width 50 height 10
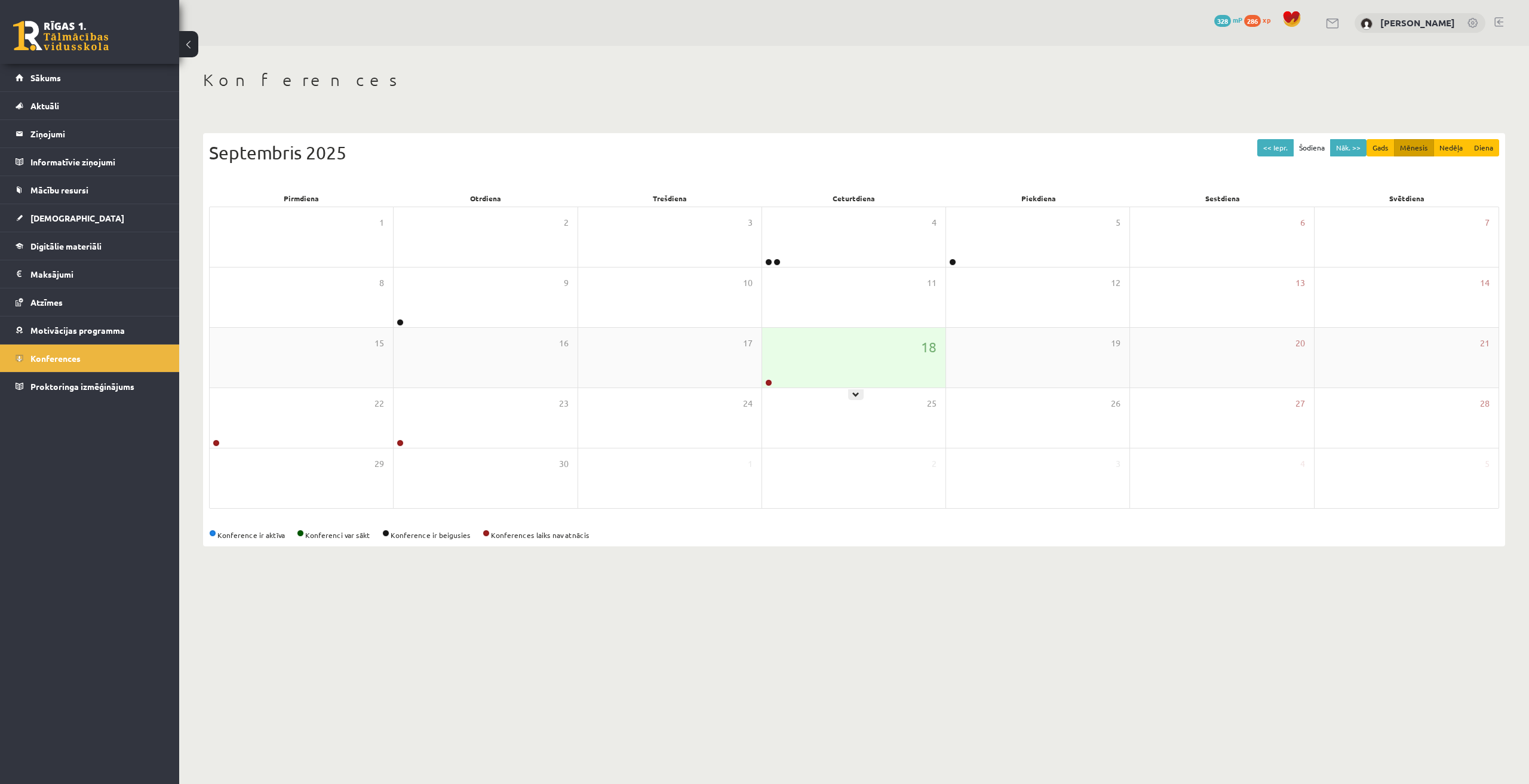
click at [801, 347] on div "18" at bounding box center [854, 358] width 183 height 60
click at [1058, 42] on div "0 Dāvanas 328 mP 286 xp Aleksandrs Krutjko" at bounding box center [854, 23] width 1350 height 46
click at [838, 377] on div "18" at bounding box center [854, 358] width 183 height 60
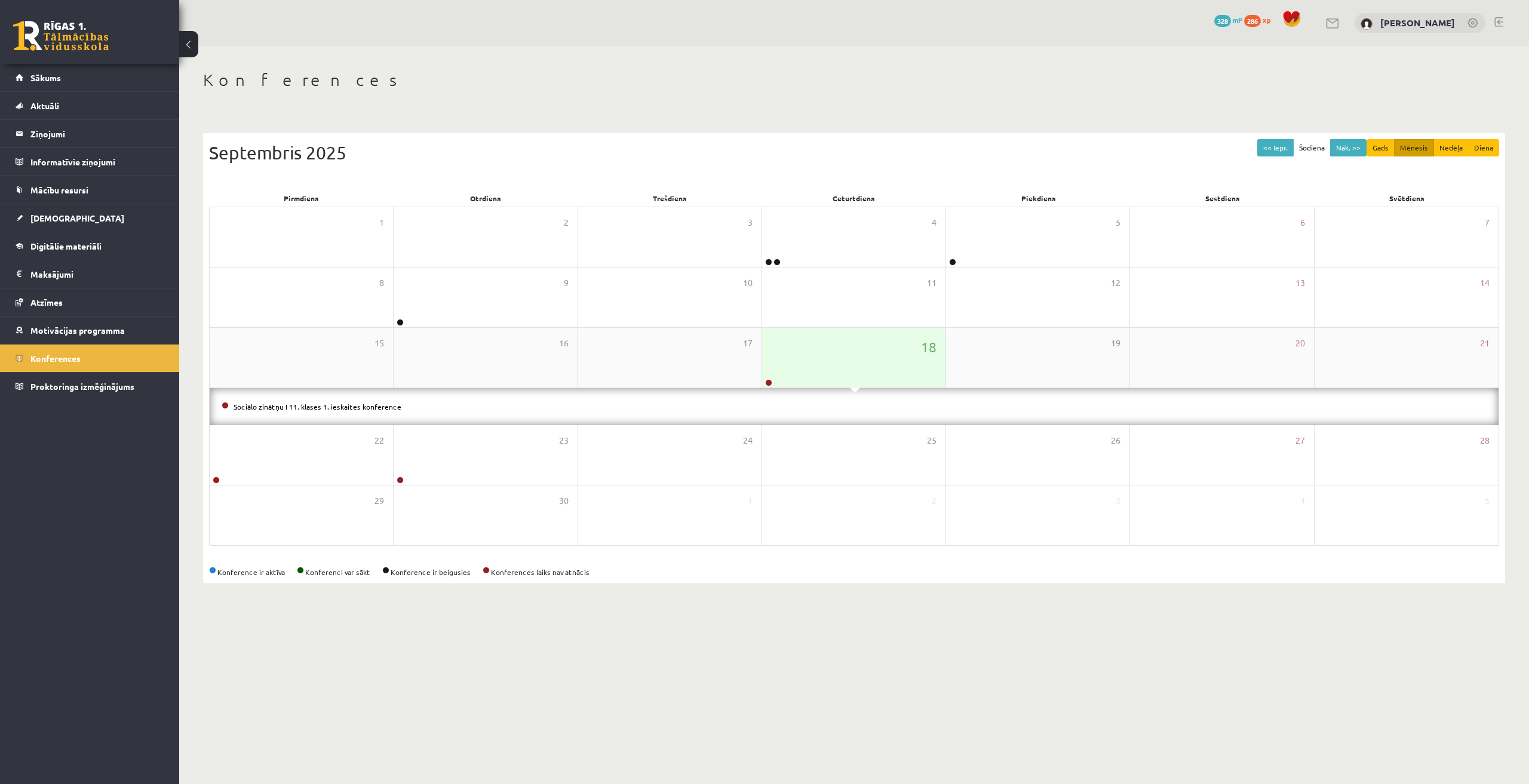
click at [836, 364] on div "18" at bounding box center [854, 358] width 183 height 60
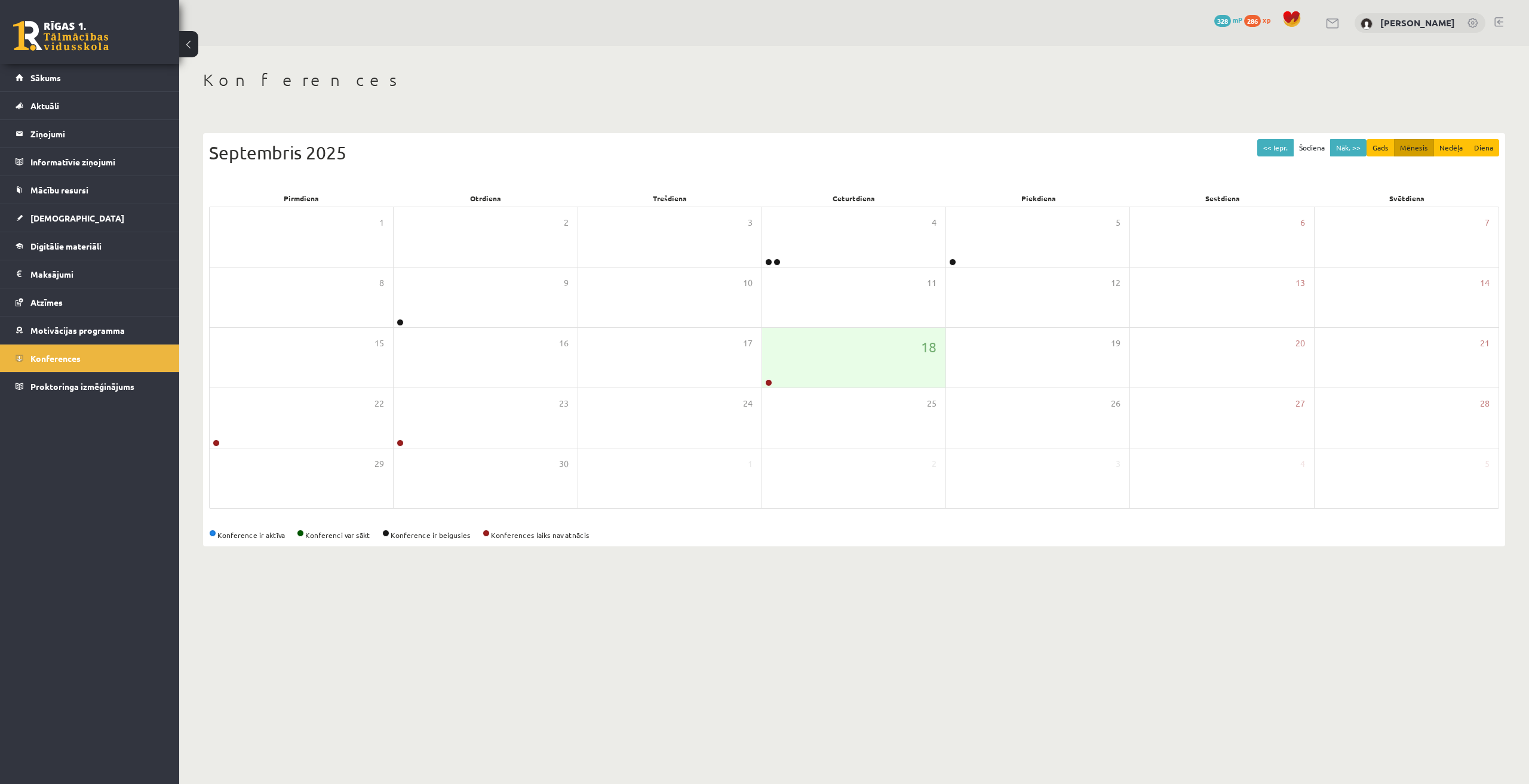
click at [1232, 696] on body "0 Dāvanas 328 mP 286 xp [PERSON_NAME] Sākums Aktuāli Kā mācīties eSKOLĀ Kontakt…" at bounding box center [765, 392] width 1529 height 784
